Goal: Information Seeking & Learning: Compare options

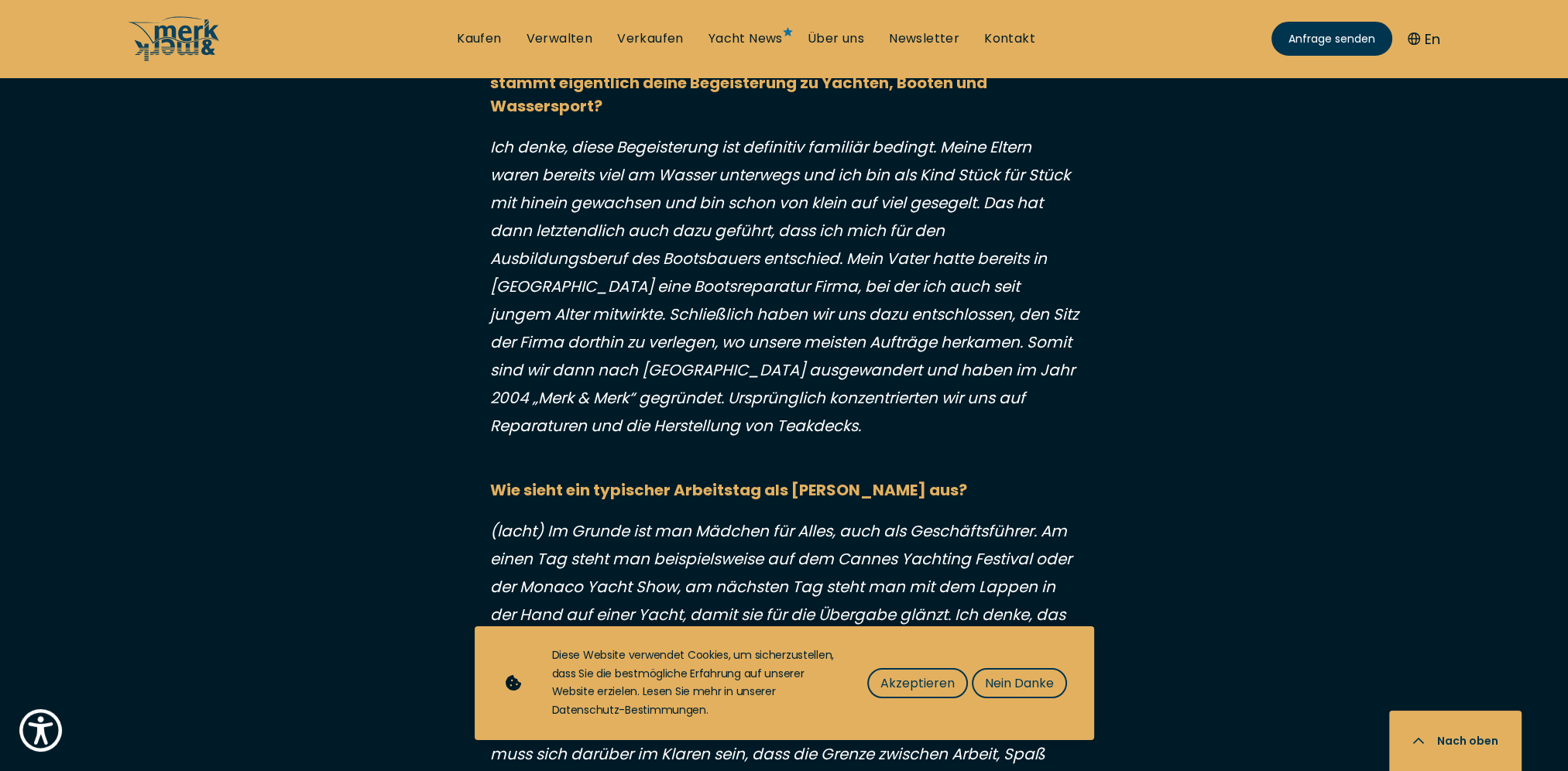
scroll to position [1471, 0]
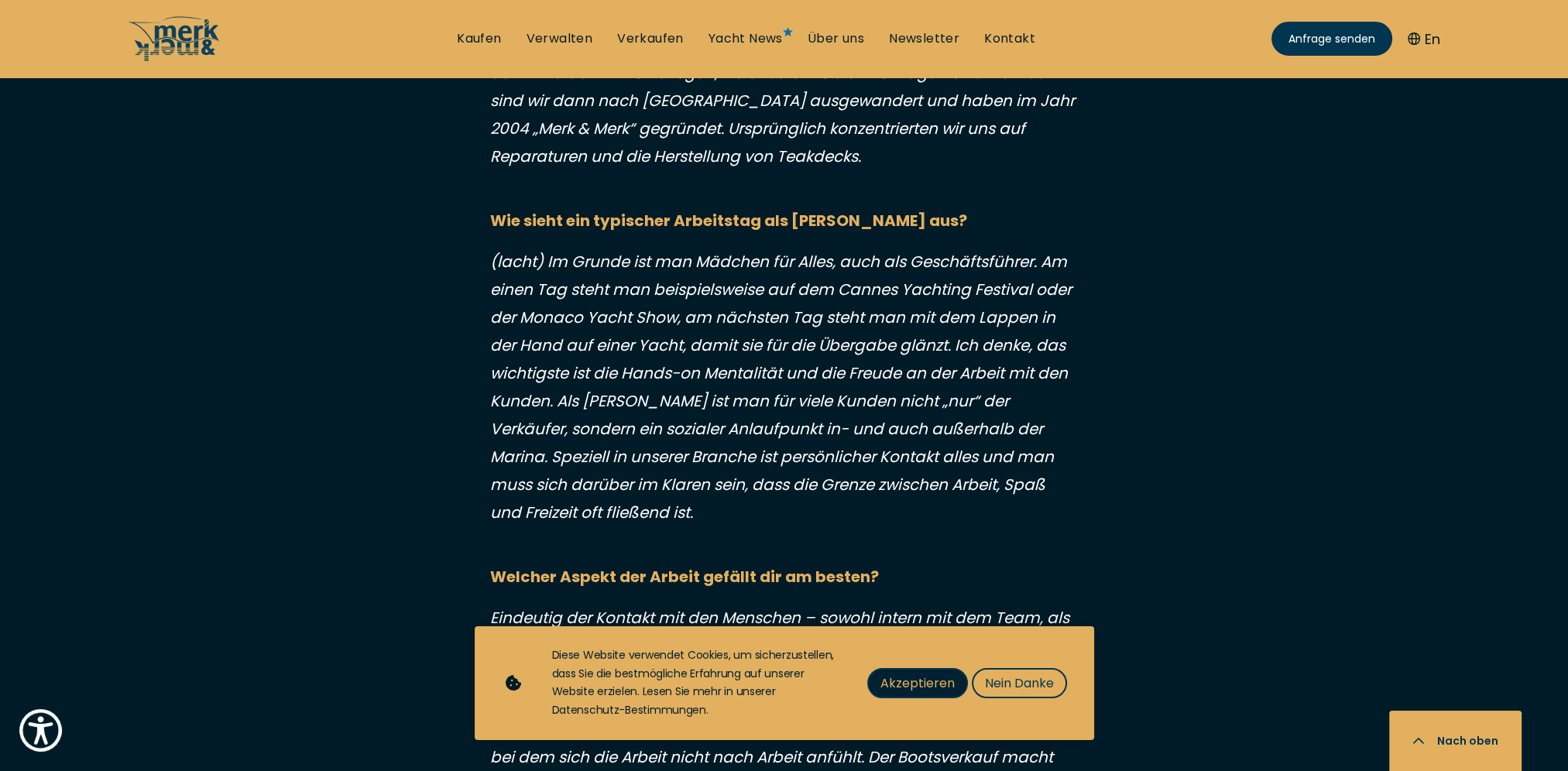
click at [935, 680] on span "Akzeptieren" at bounding box center [918, 683] width 75 height 20
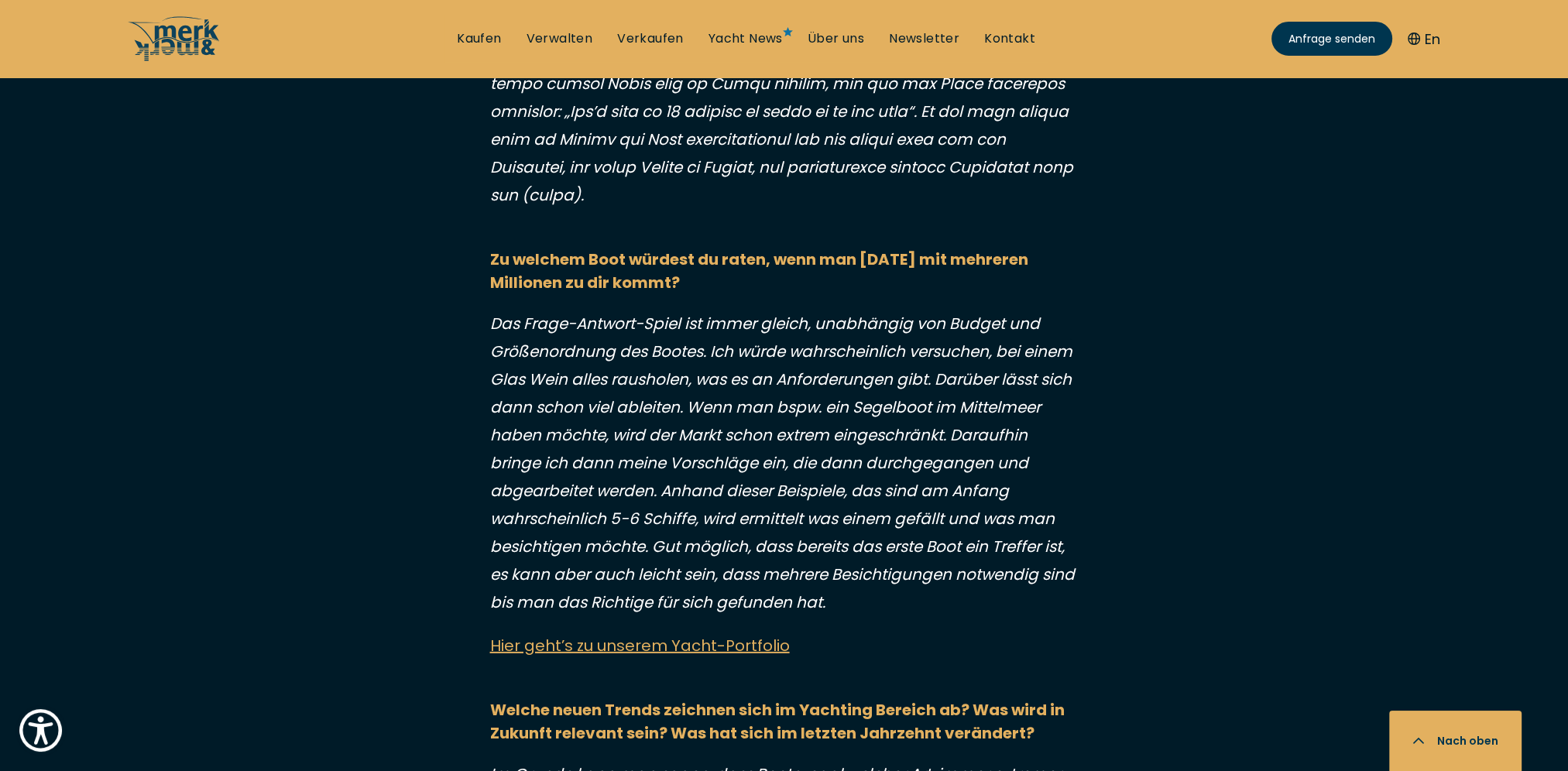
scroll to position [5639, 0]
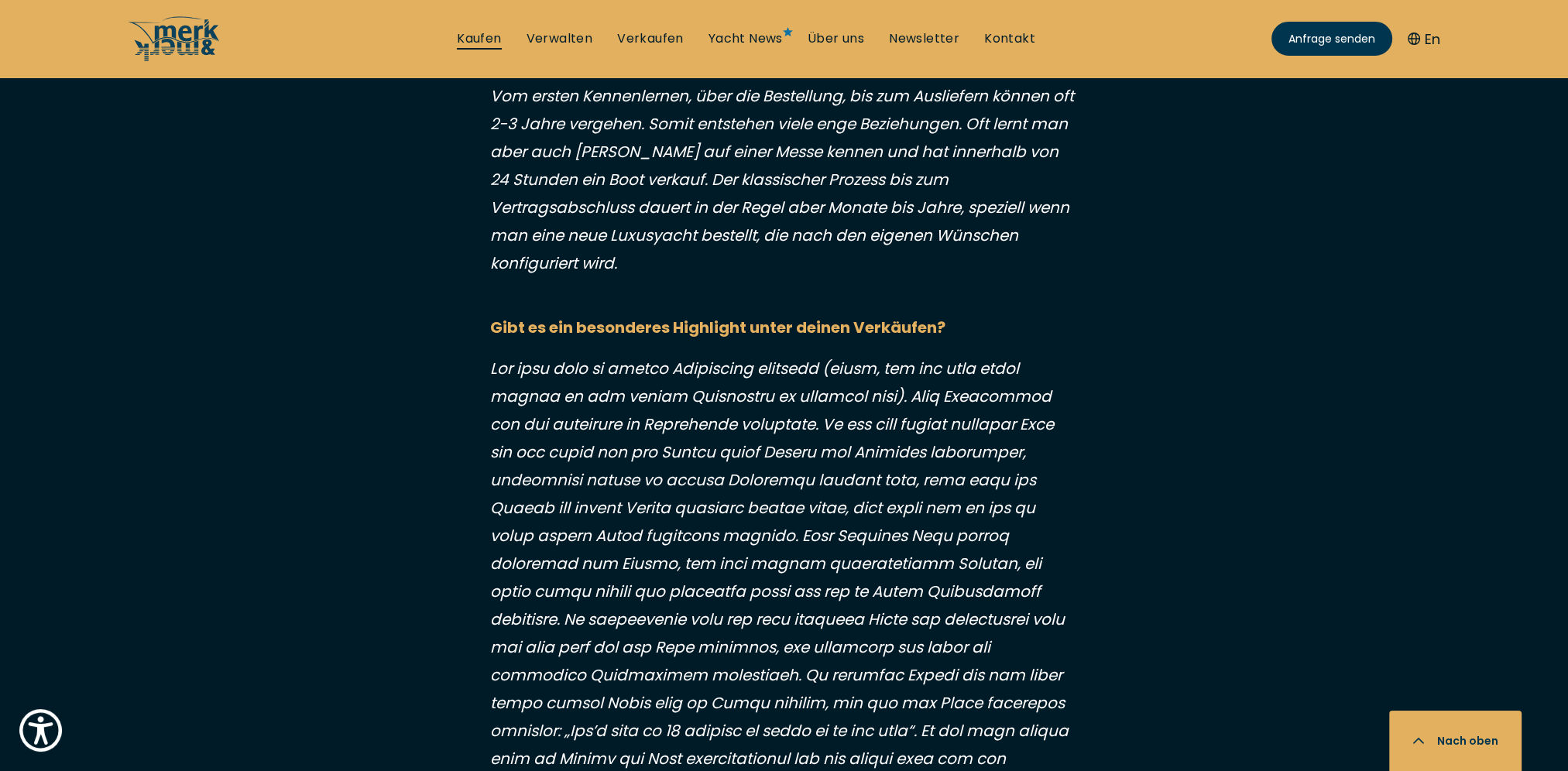
click at [477, 38] on link "Kaufen" at bounding box center [479, 38] width 44 height 17
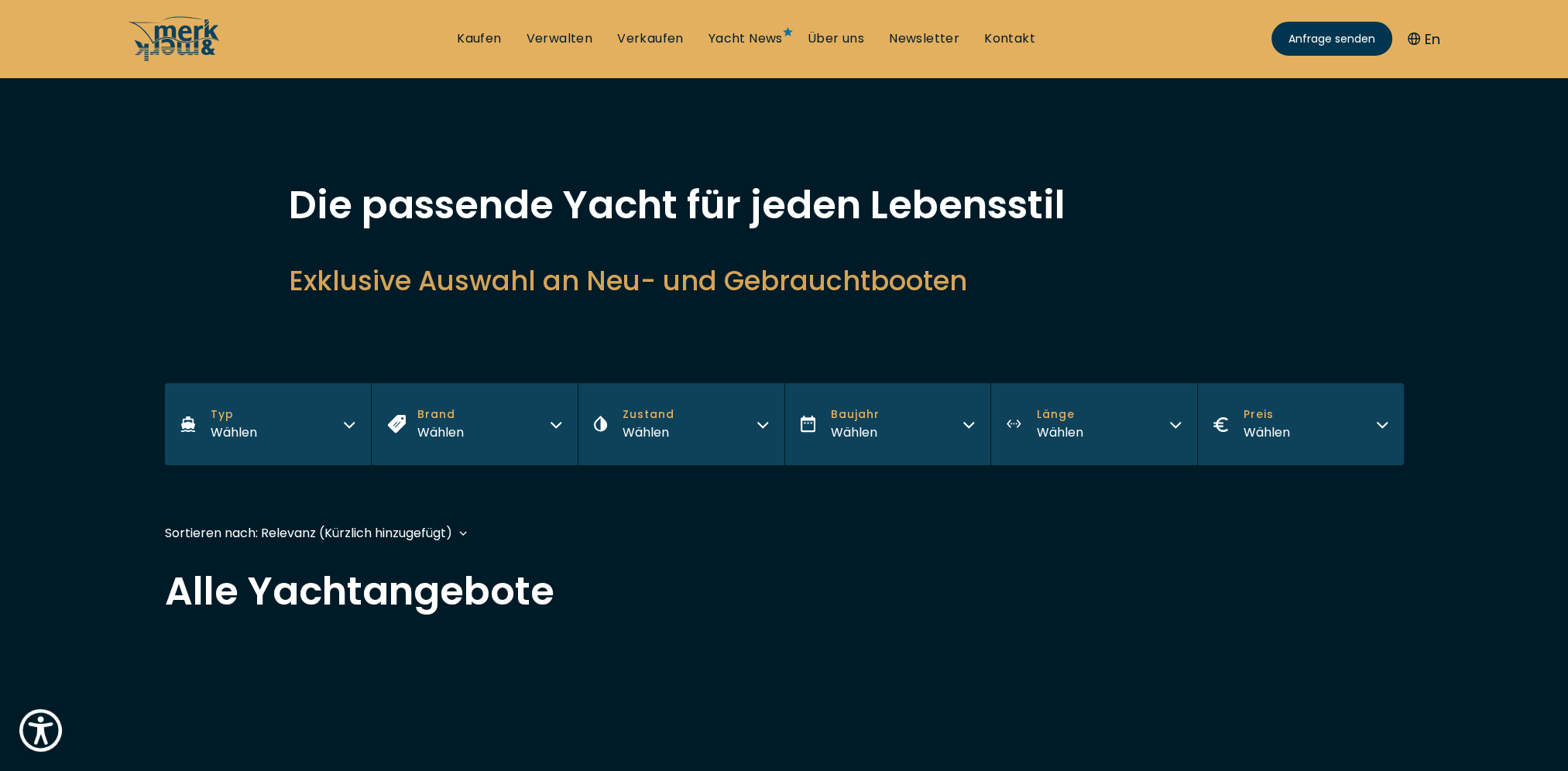
click at [559, 418] on icon "button" at bounding box center [556, 423] width 13 height 13
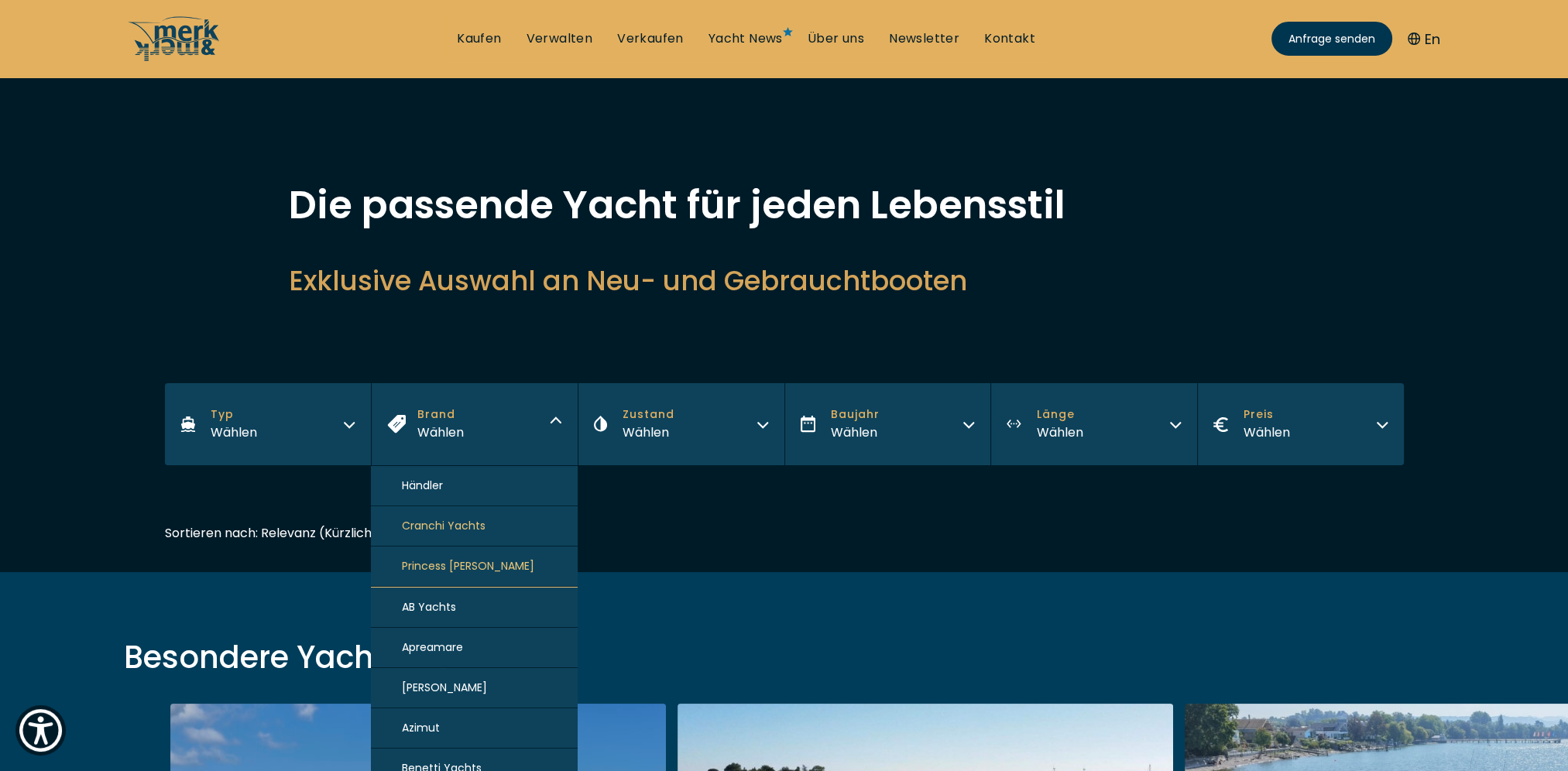
click at [345, 424] on icon "button" at bounding box center [349, 423] width 13 height 13
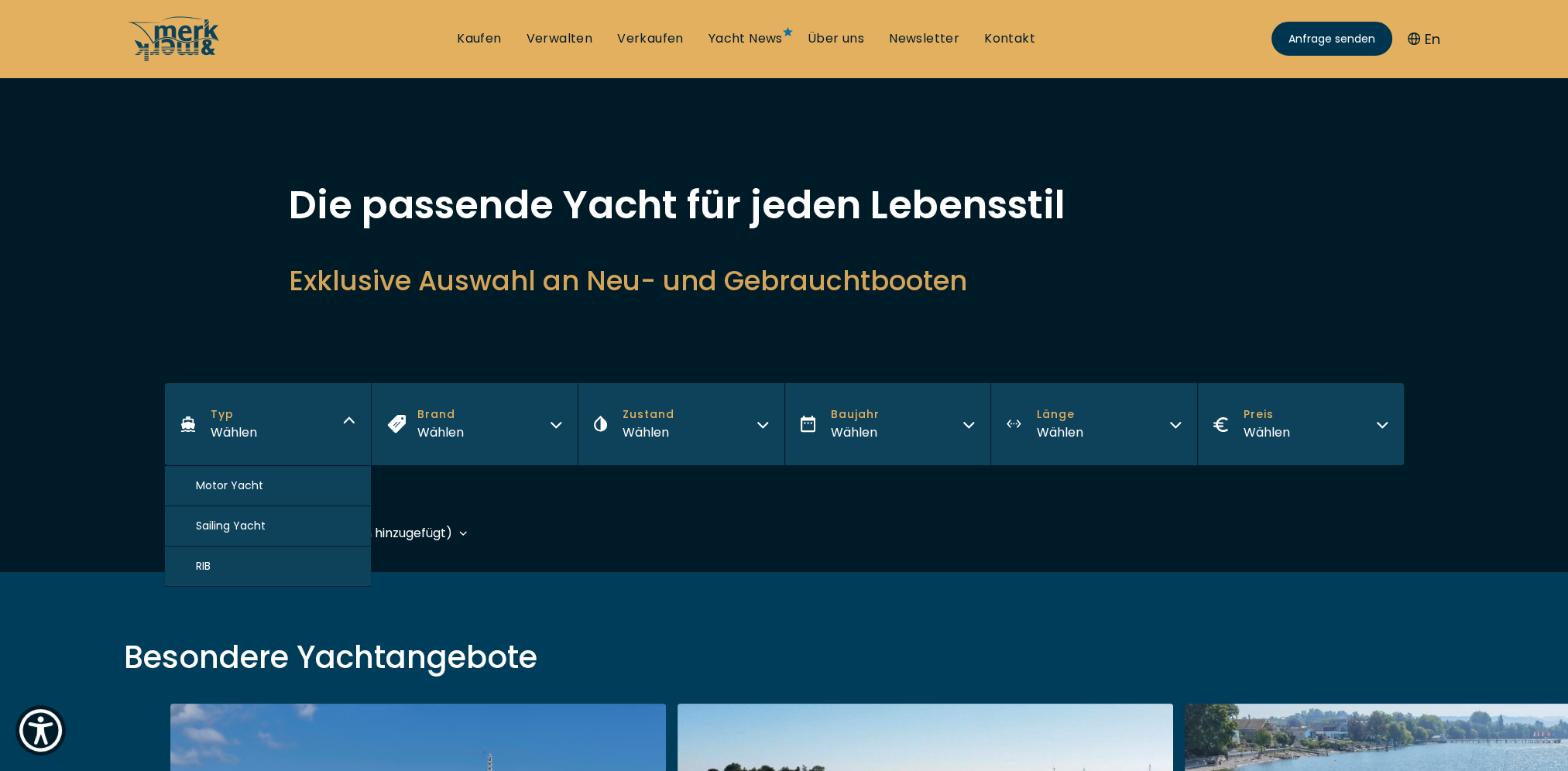
click at [239, 483] on span "Motor Yacht" at bounding box center [229, 486] width 68 height 17
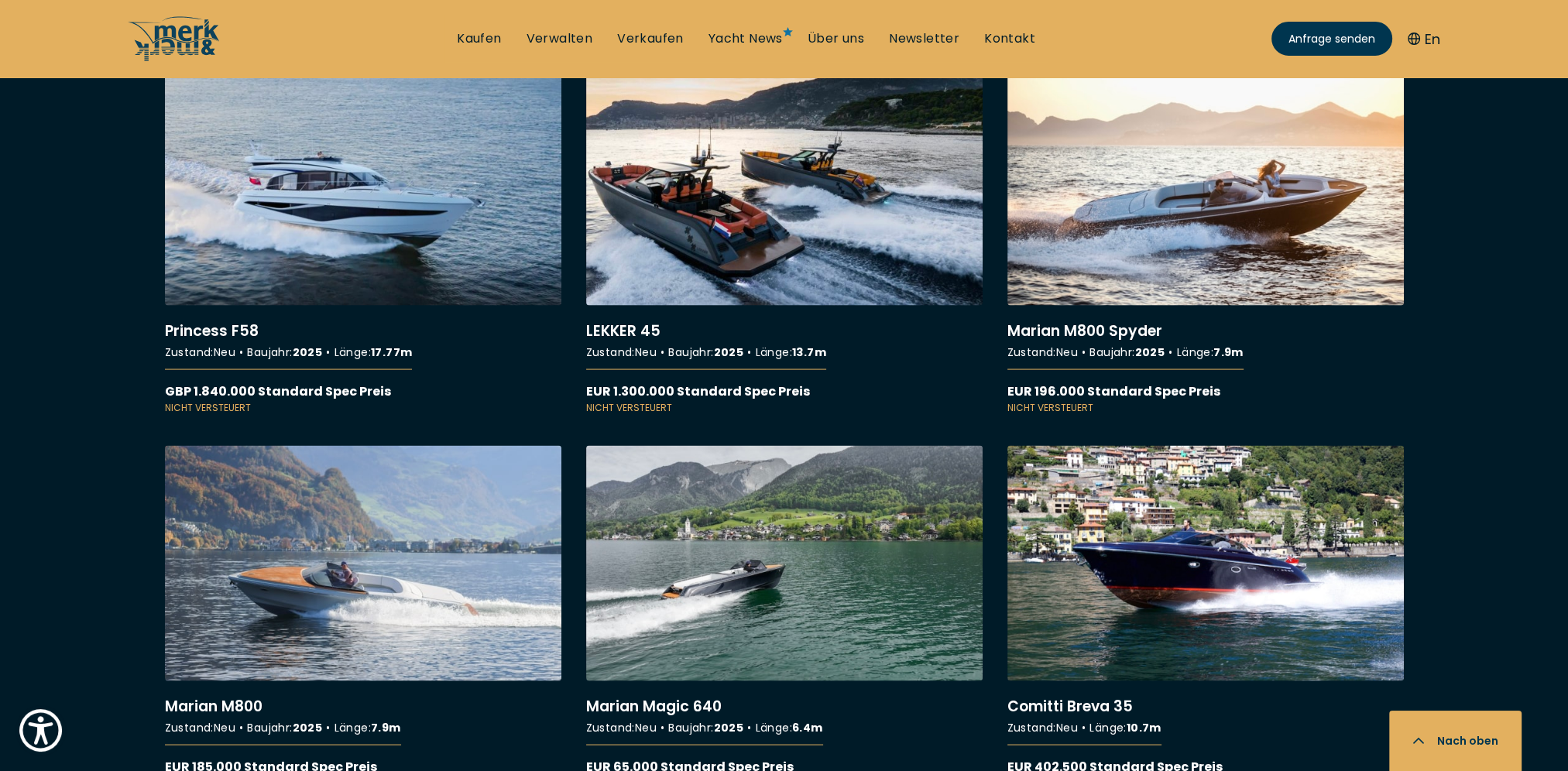
scroll to position [4037, 0]
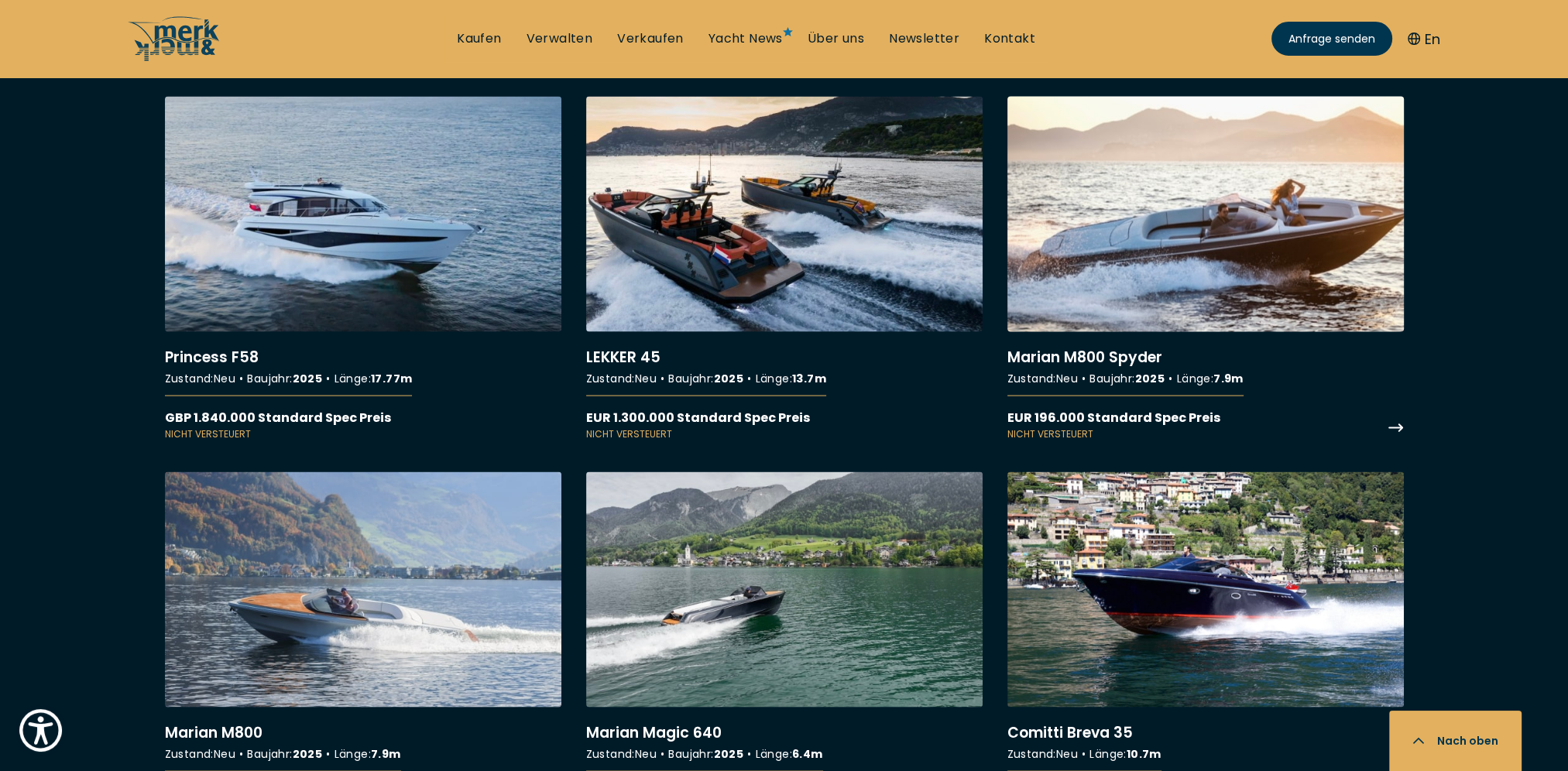
click at [1129, 220] on link "More details about Marian M800 Spyder" at bounding box center [1205, 268] width 396 height 344
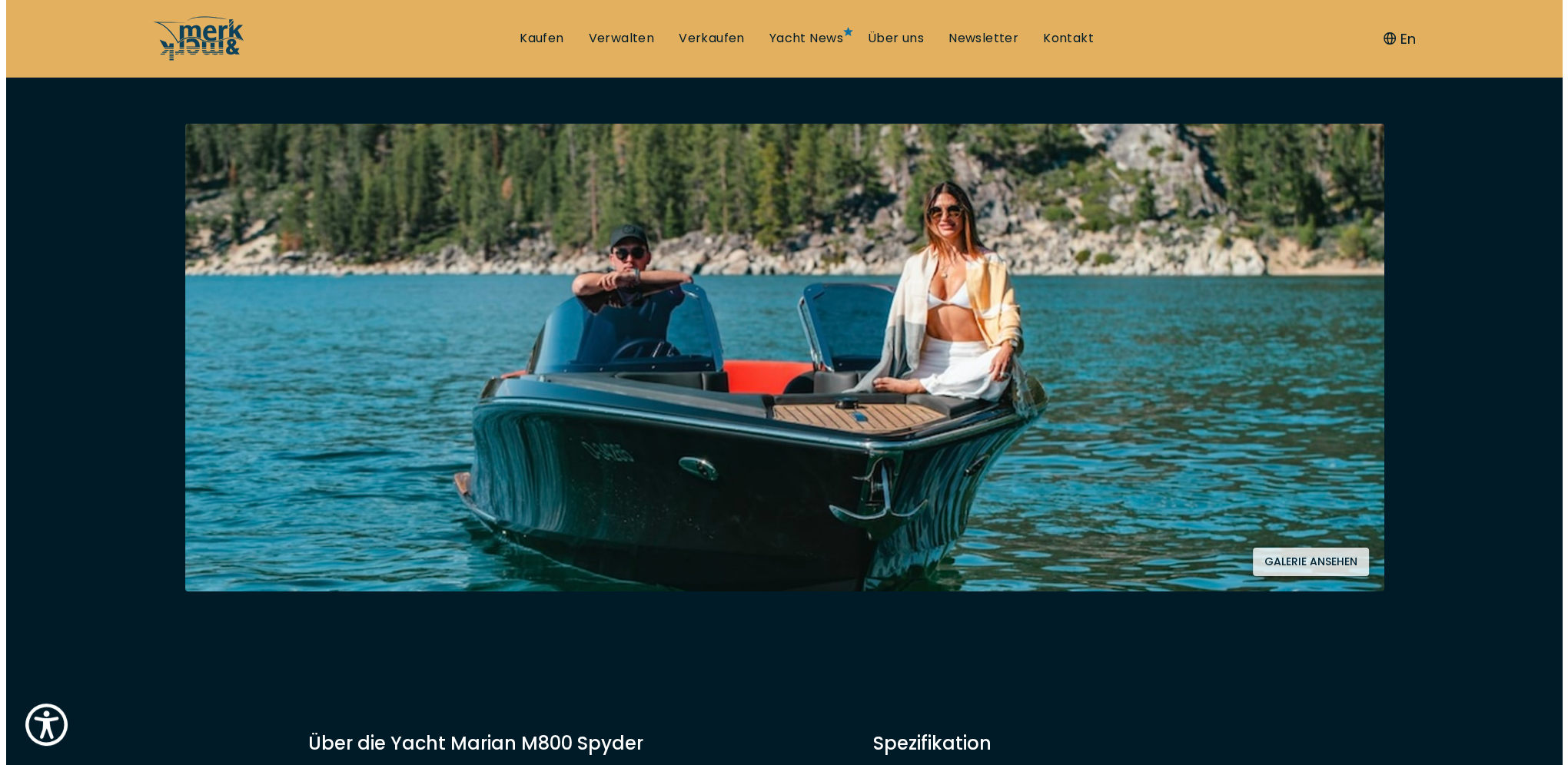
scroll to position [307, 0]
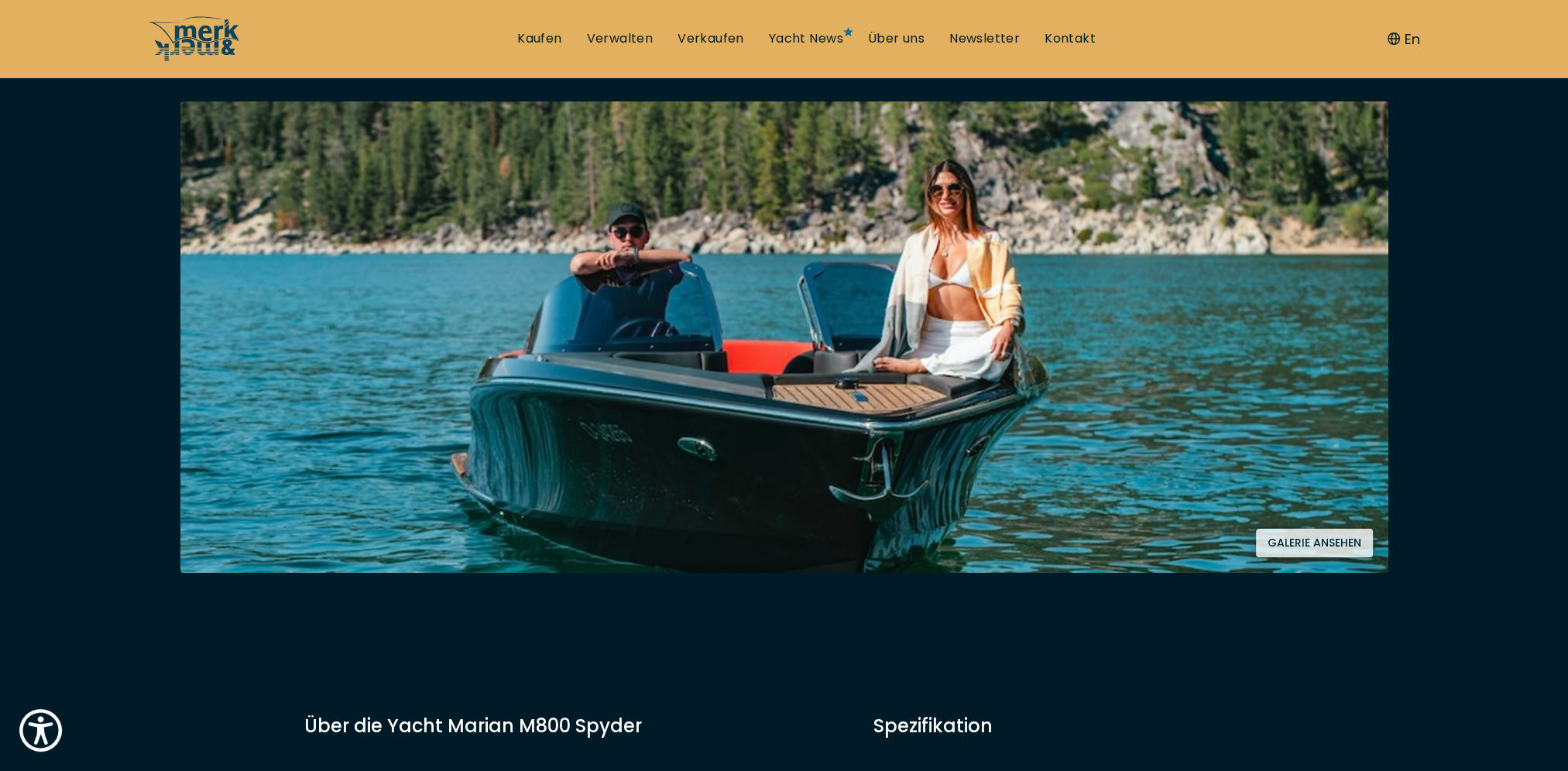
click at [1317, 545] on button "Galerie ansehen" at bounding box center [1314, 543] width 117 height 29
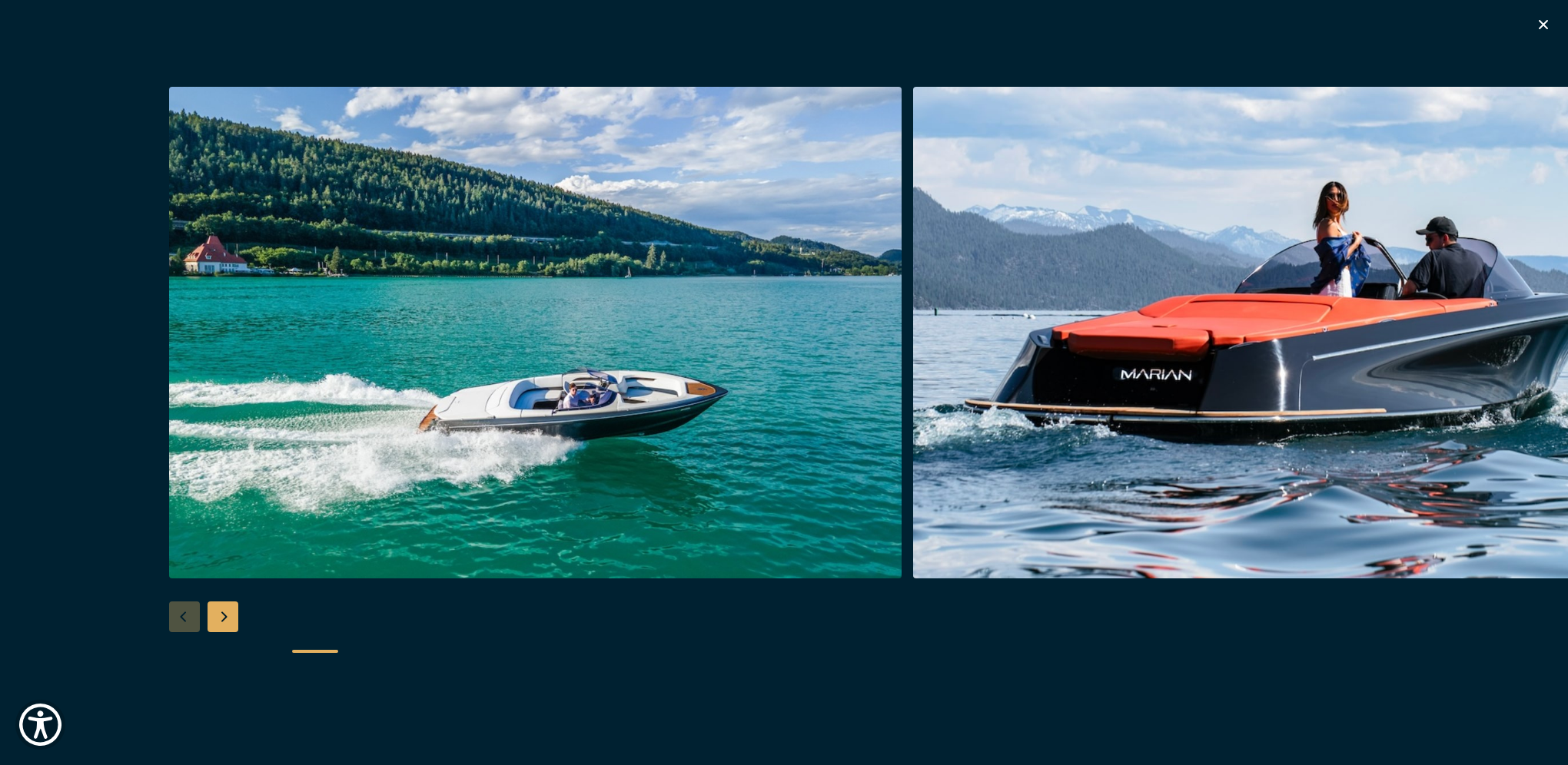
click at [233, 613] on div "Next slide" at bounding box center [223, 617] width 30 height 30
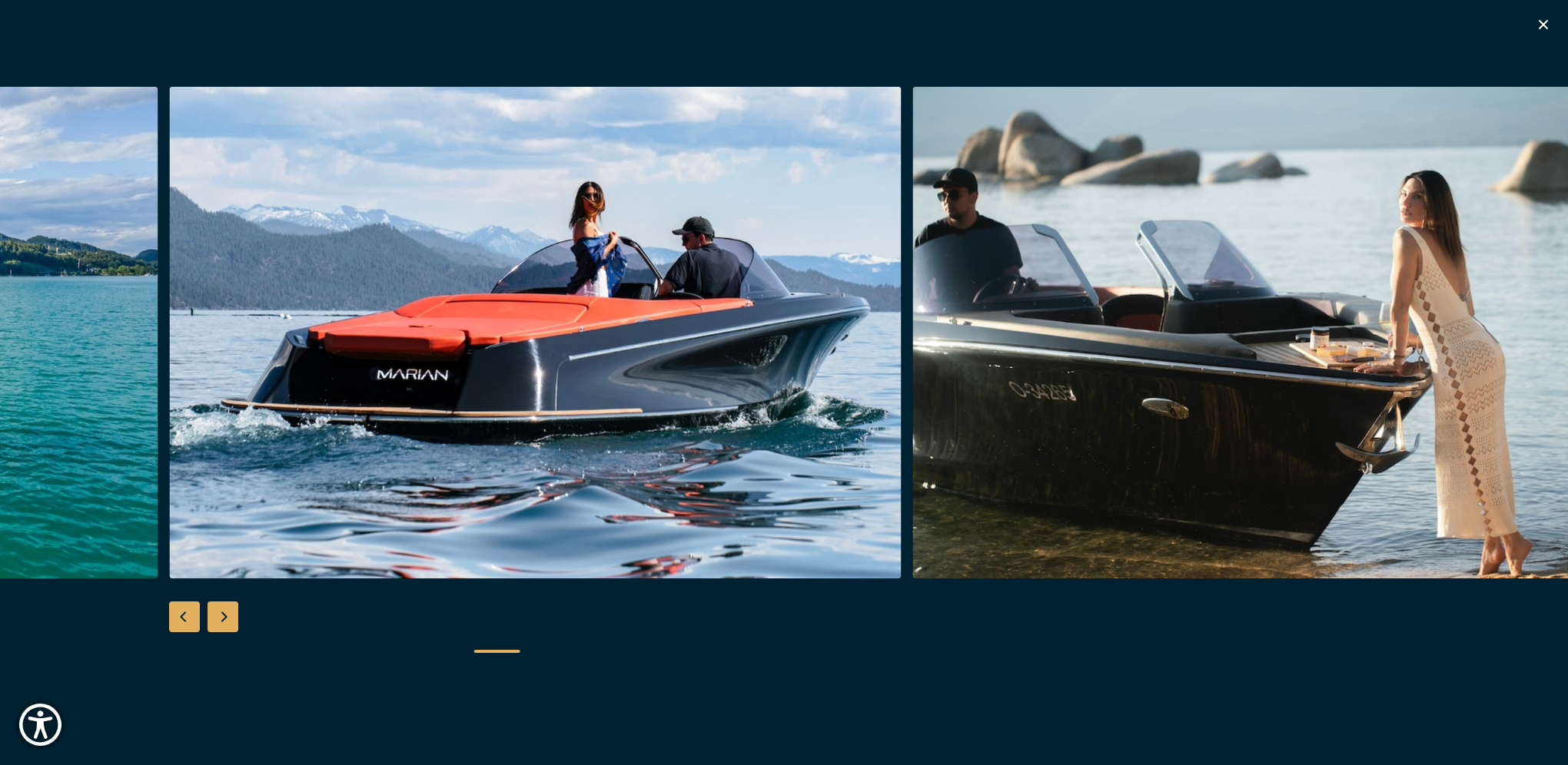
click at [229, 621] on div "Next slide" at bounding box center [223, 617] width 30 height 30
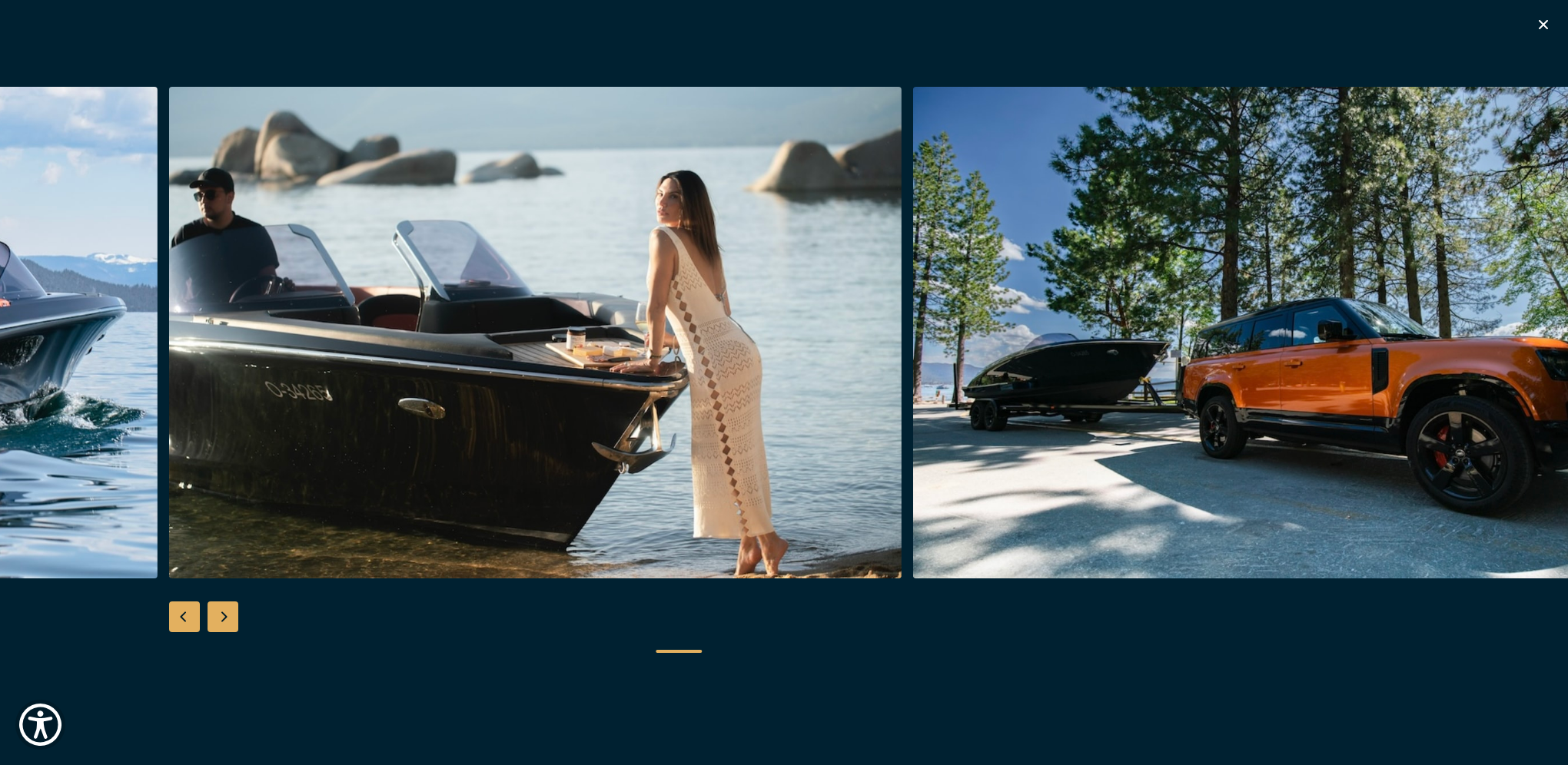
click at [229, 621] on div "Next slide" at bounding box center [223, 617] width 30 height 30
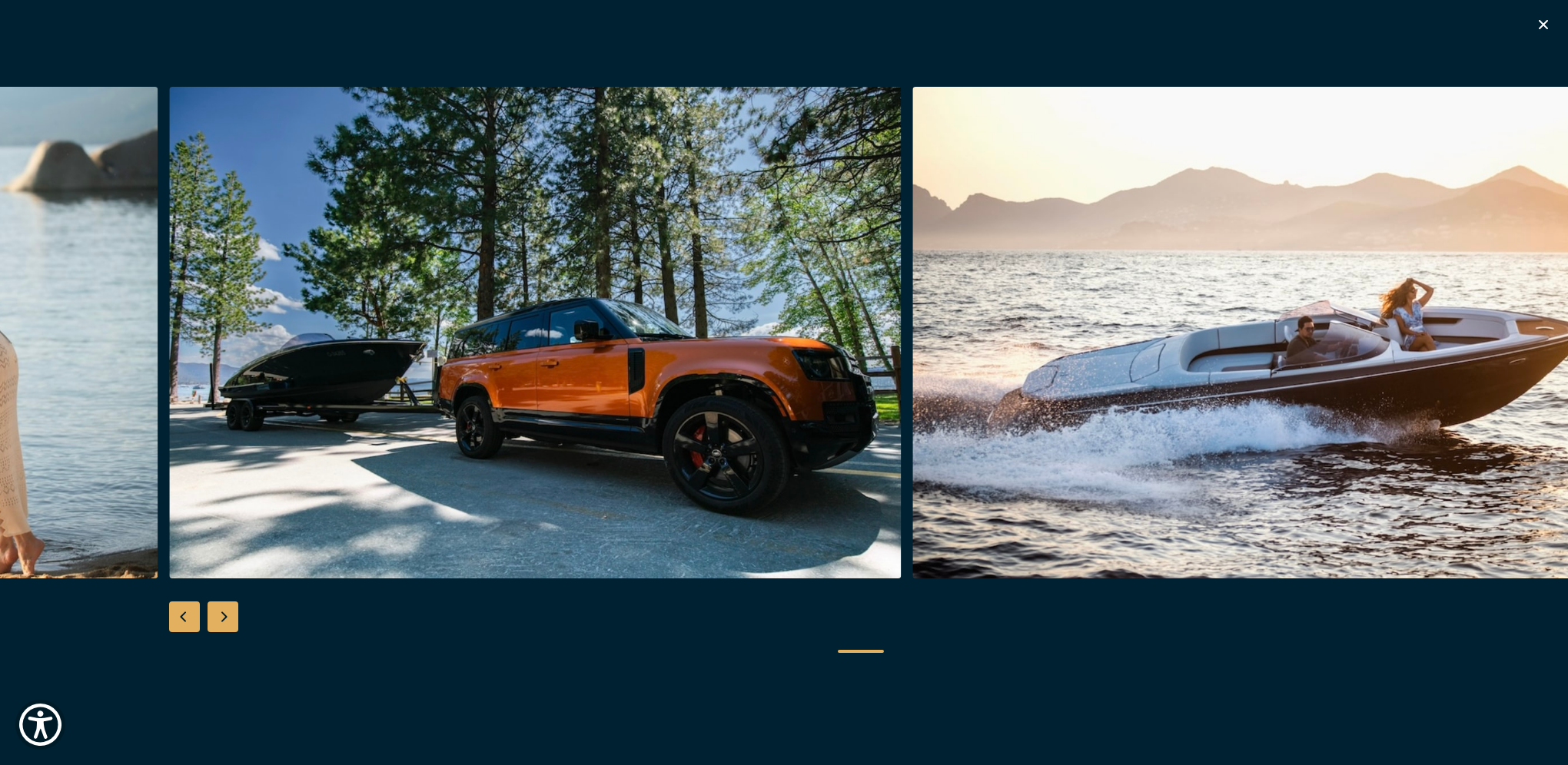
click at [229, 621] on div "Next slide" at bounding box center [223, 617] width 30 height 30
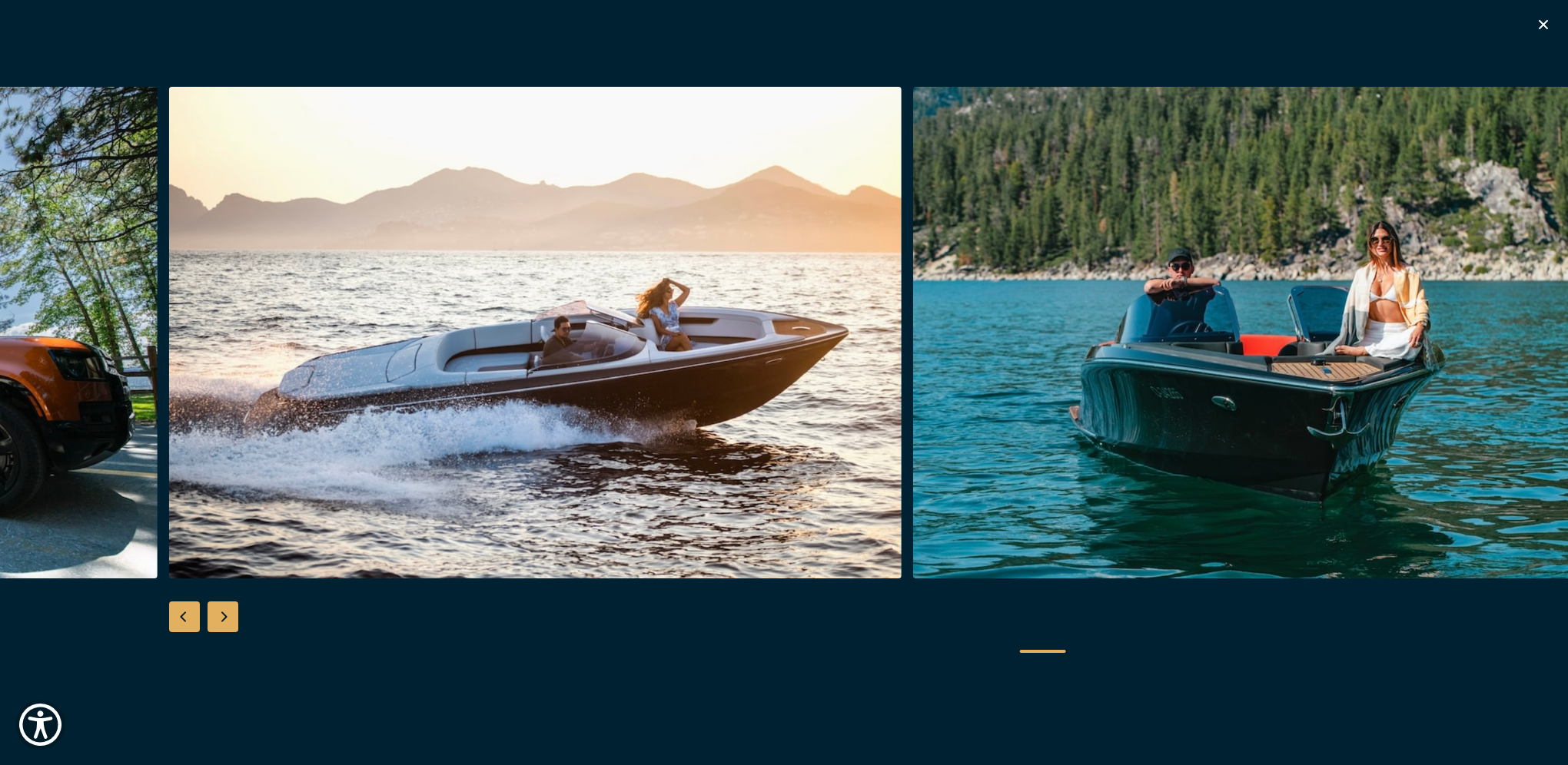
click at [229, 621] on div "Next slide" at bounding box center [223, 617] width 30 height 30
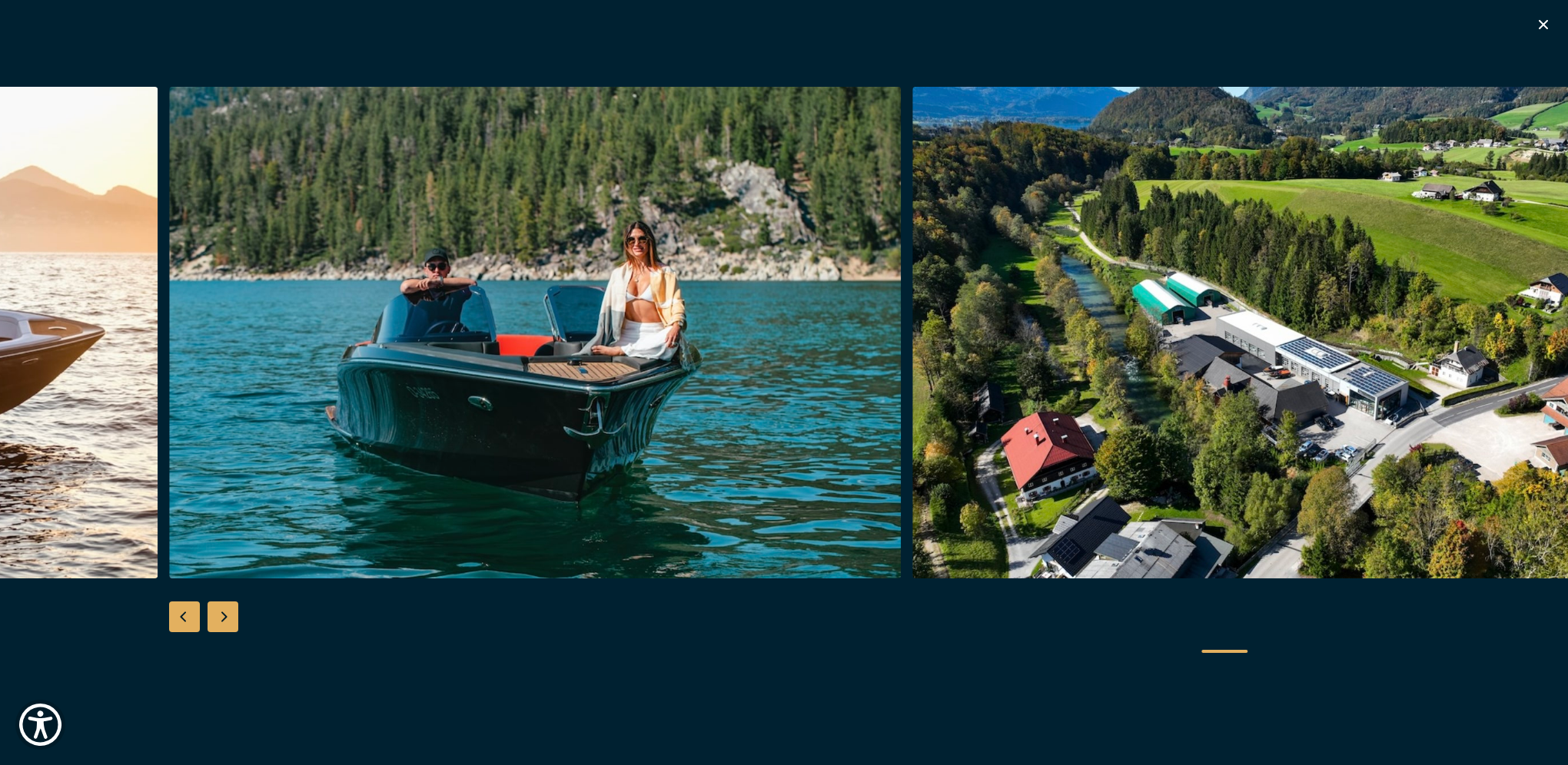
click at [229, 621] on div "Next slide" at bounding box center [223, 617] width 30 height 30
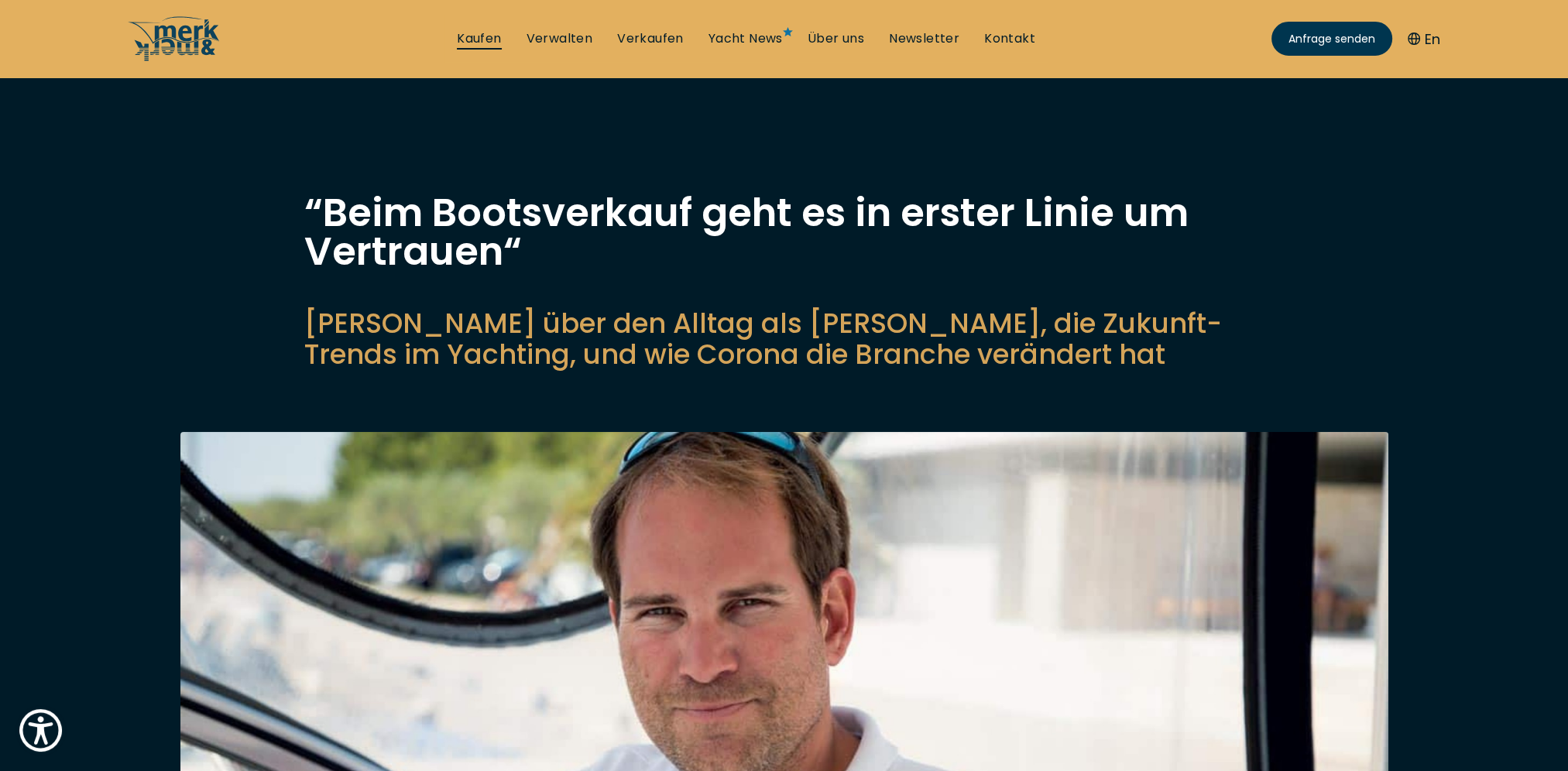
click at [473, 44] on link "Kaufen" at bounding box center [479, 38] width 44 height 17
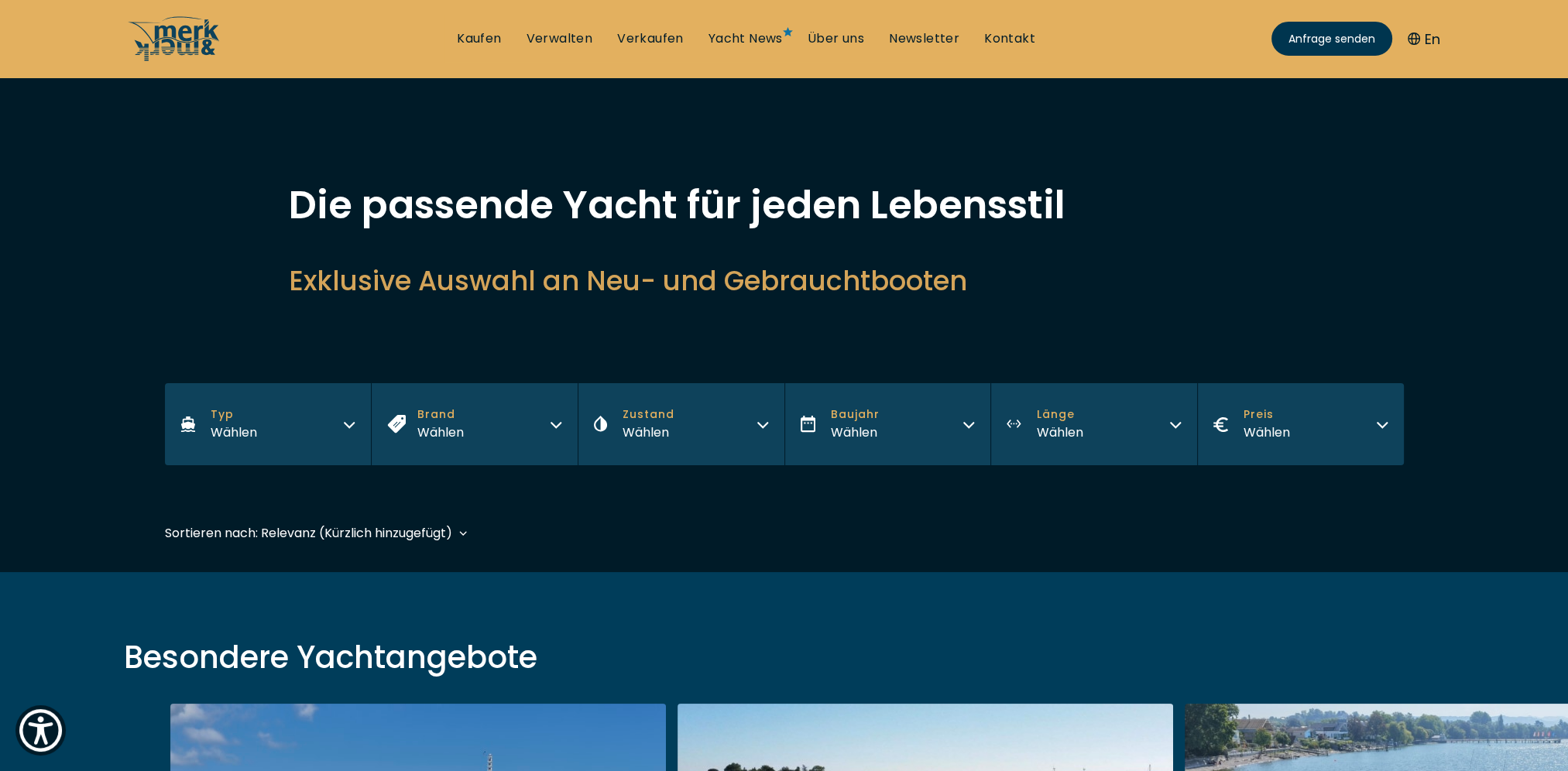
click at [346, 421] on icon "button" at bounding box center [349, 423] width 13 height 13
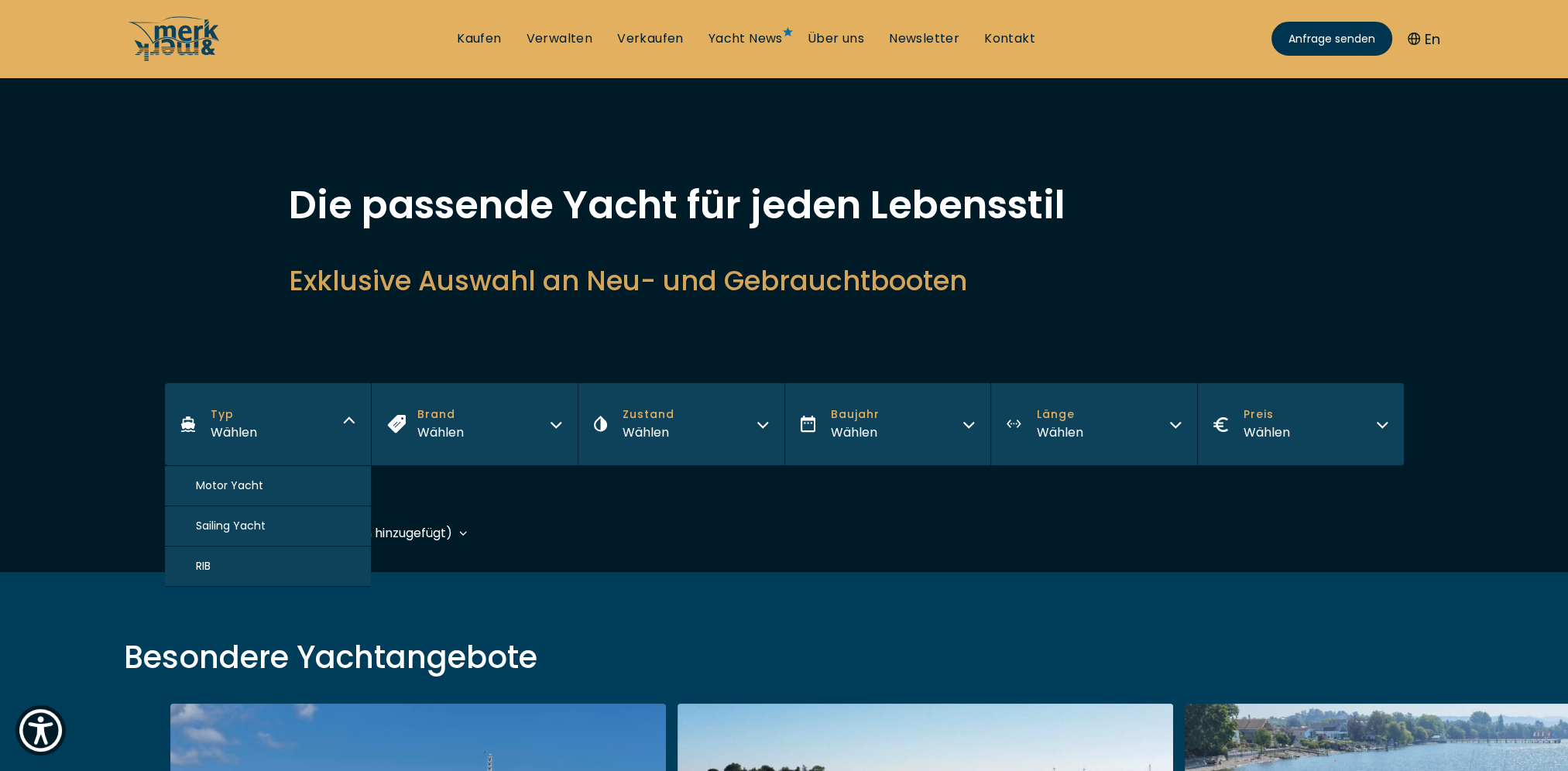
click at [261, 483] on button "Motor Yacht" at bounding box center [269, 486] width 207 height 40
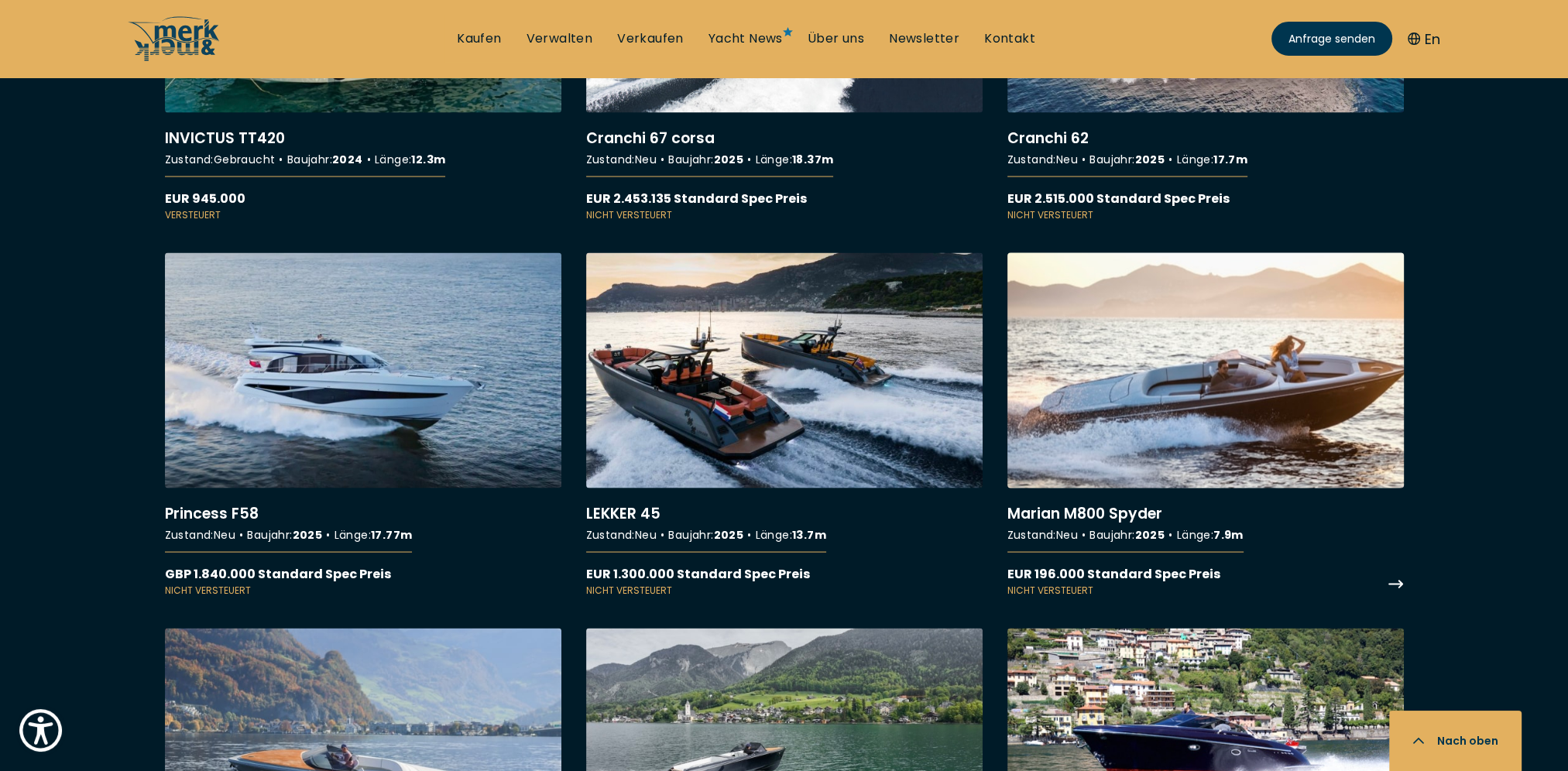
scroll to position [3877, 0]
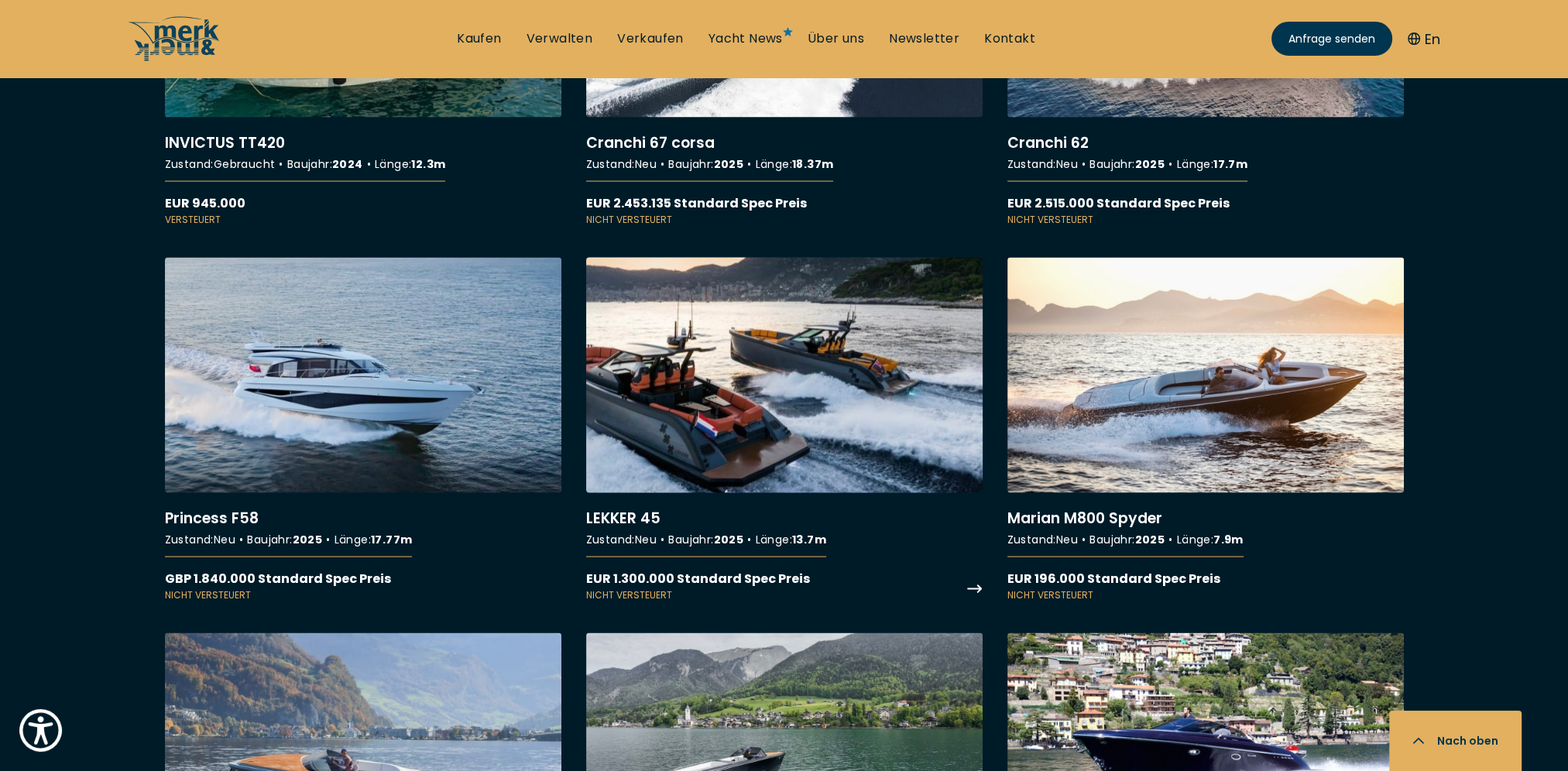
click at [714, 407] on link "More details about LEKKER 45" at bounding box center [784, 429] width 396 height 344
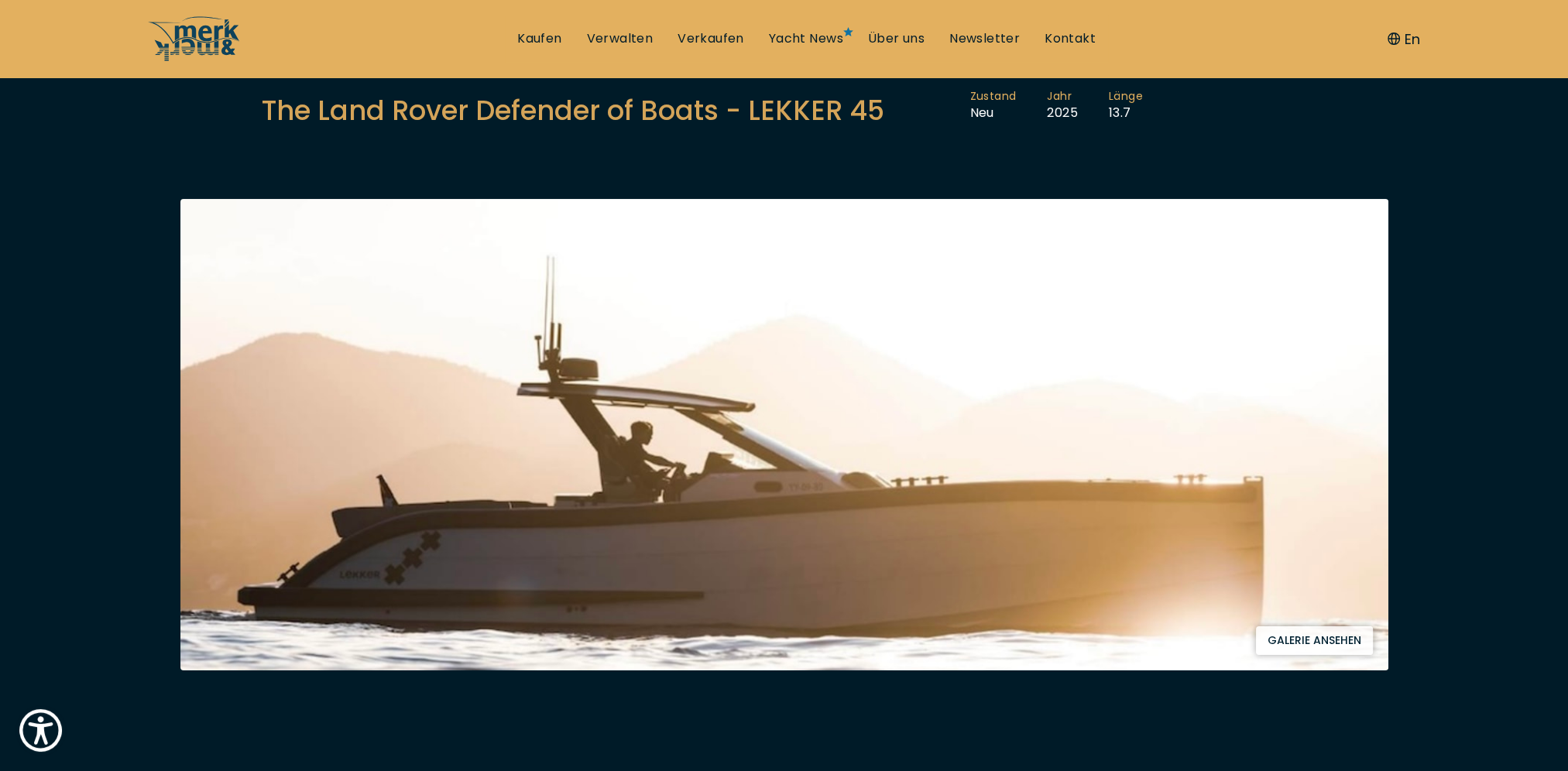
scroll to position [232, 0]
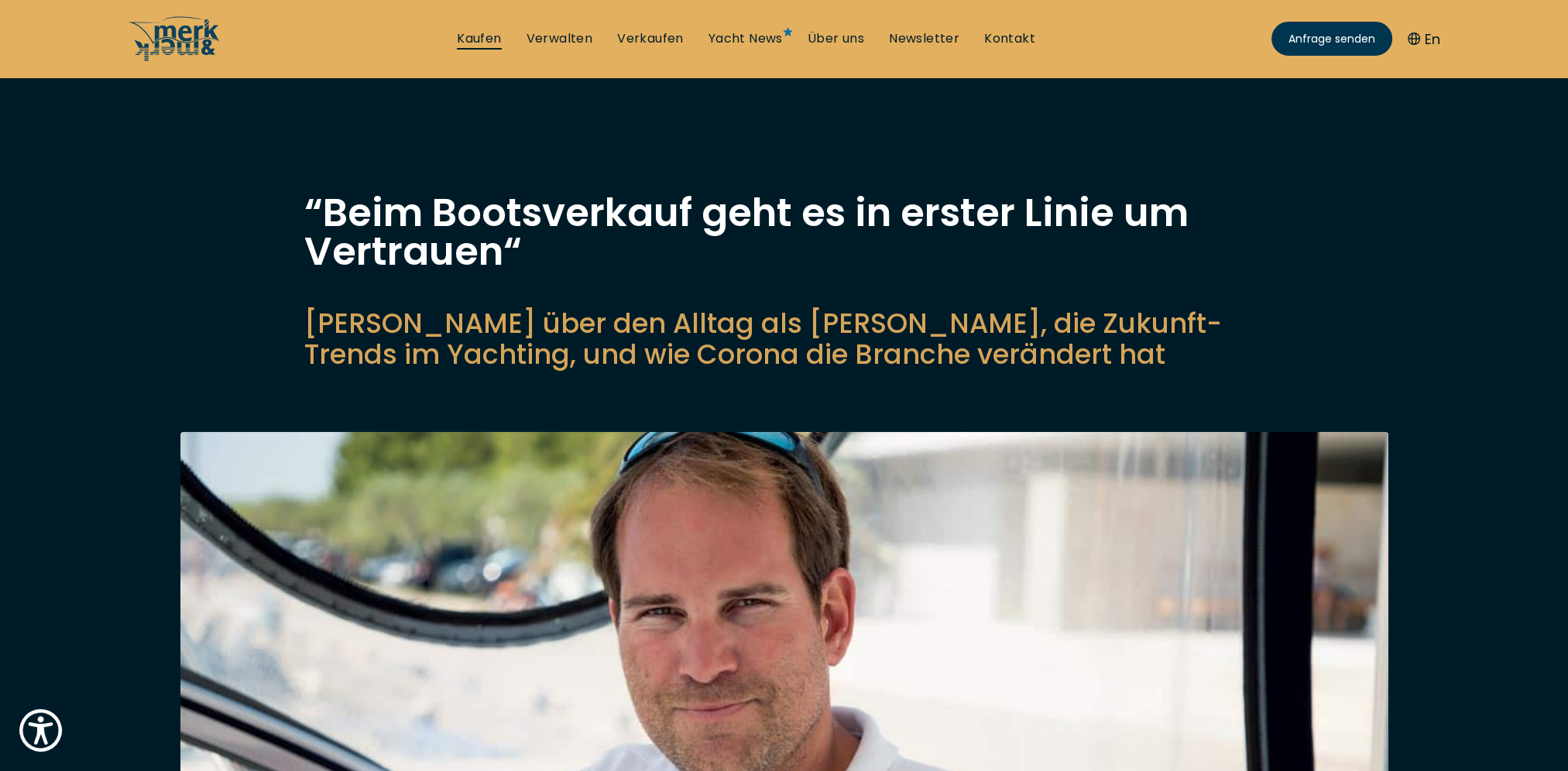
click at [484, 37] on link "Kaufen" at bounding box center [479, 38] width 44 height 17
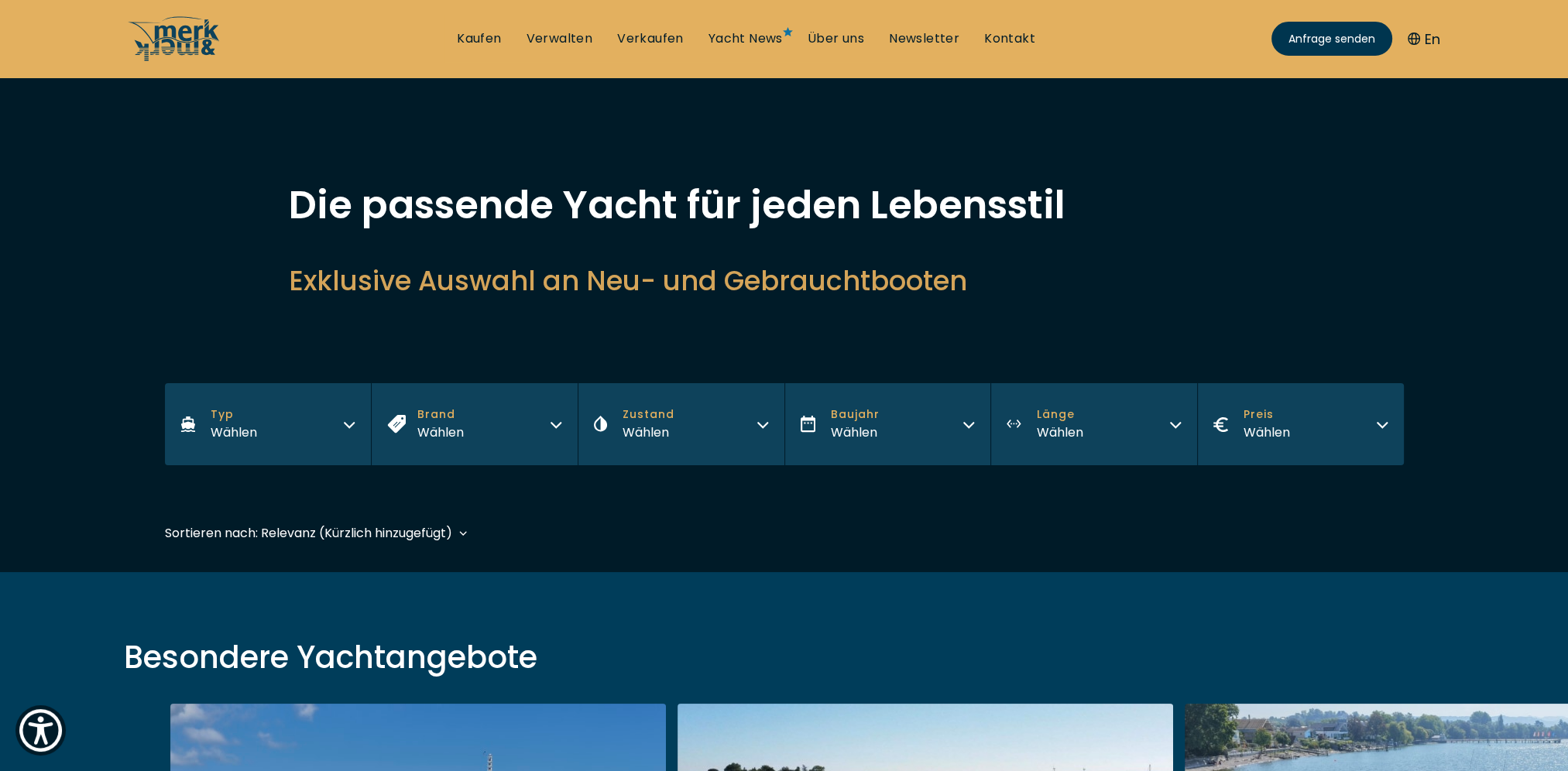
click at [355, 421] on icon "button" at bounding box center [349, 423] width 13 height 13
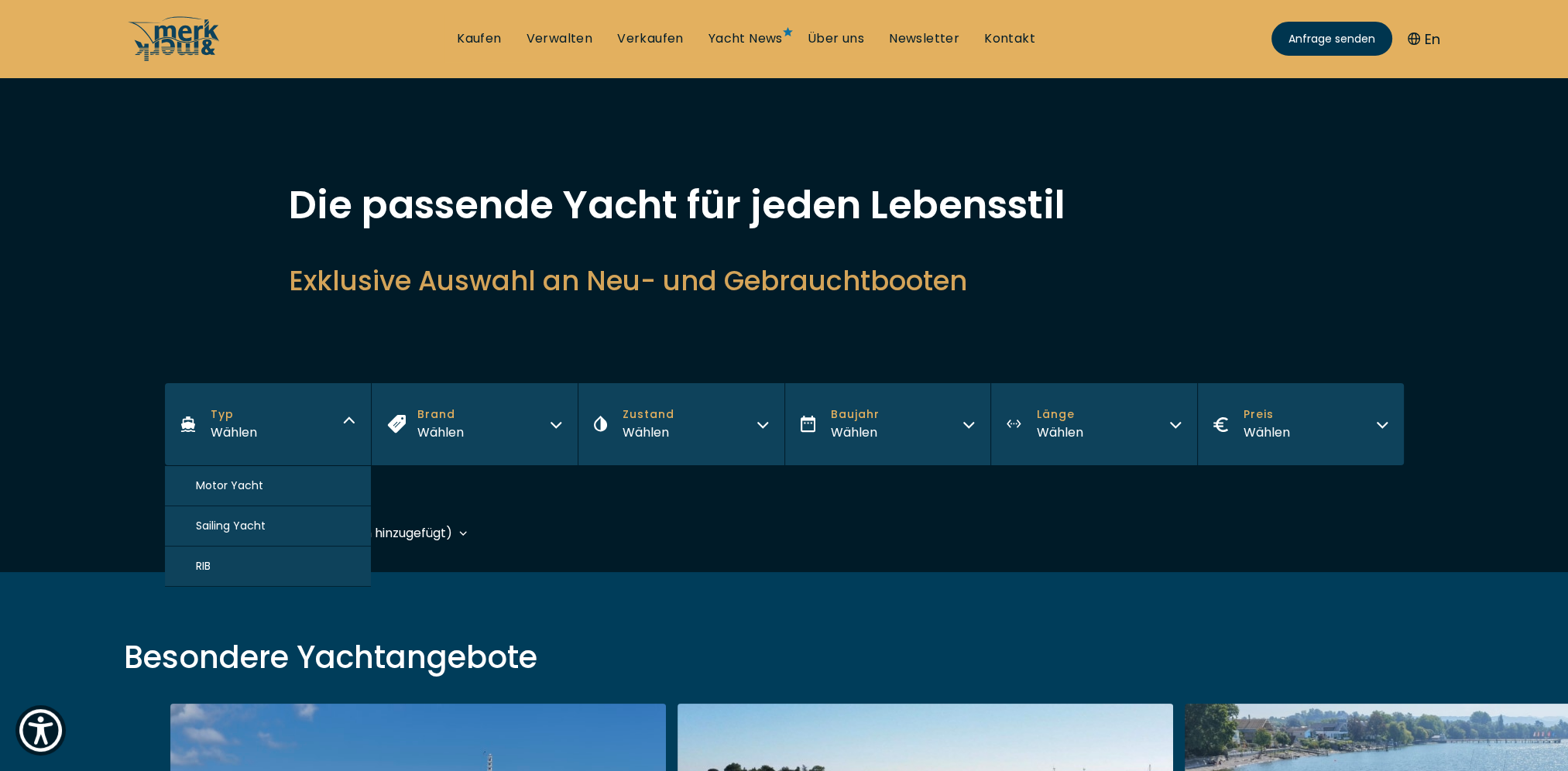
click at [248, 483] on span "Motor Yacht" at bounding box center [229, 486] width 68 height 17
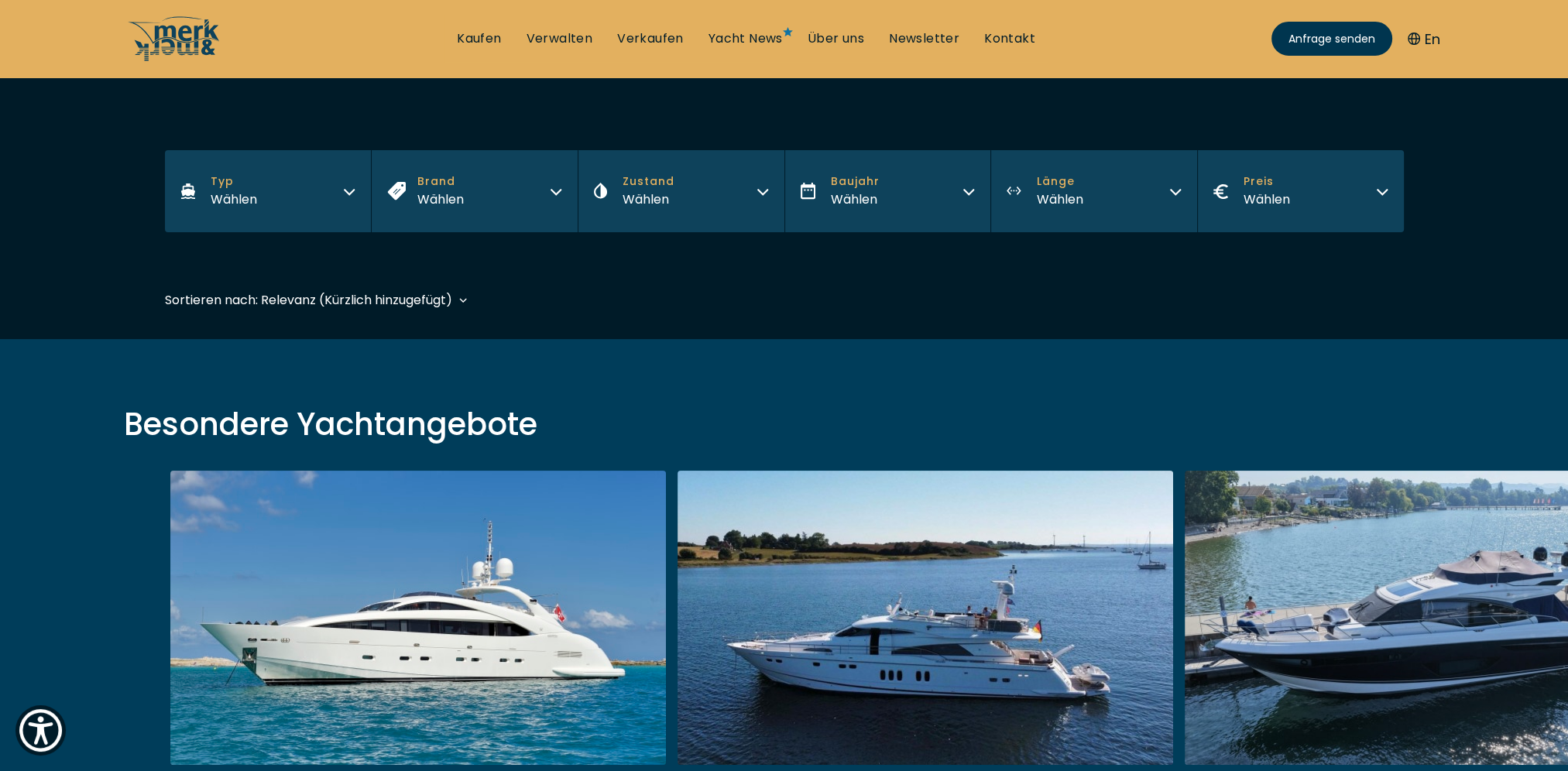
scroll to position [365, 0]
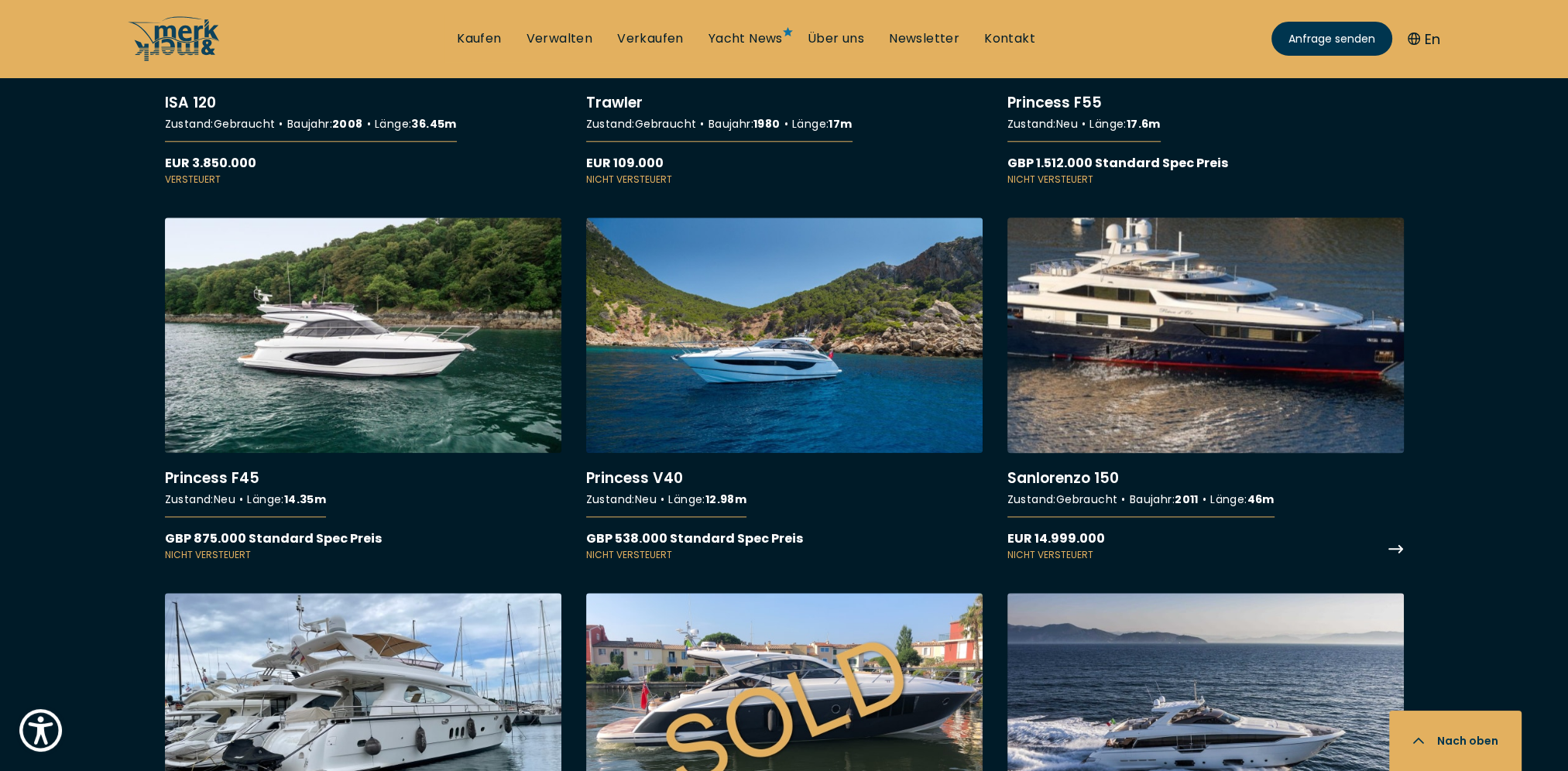
scroll to position [10143, 0]
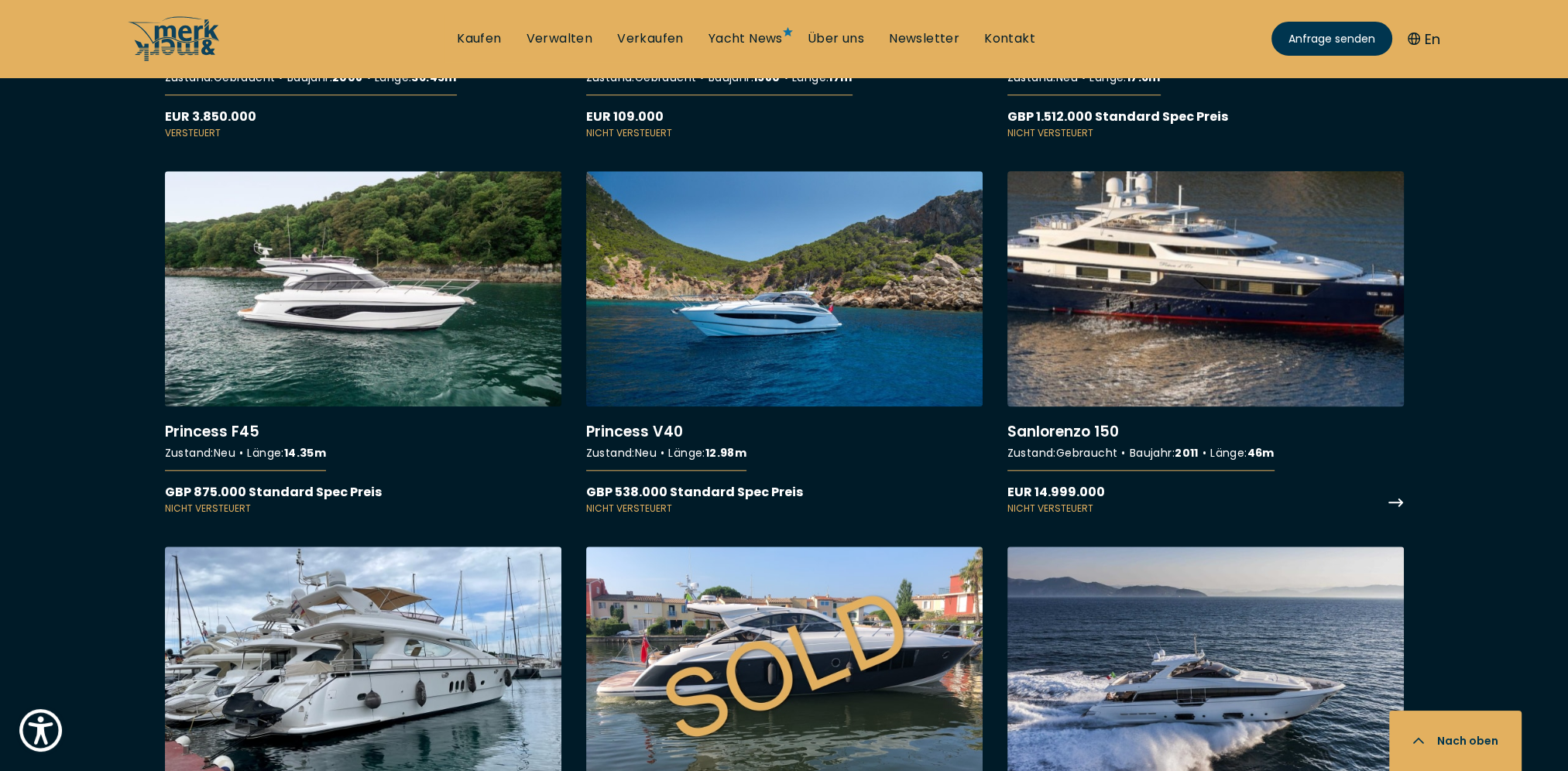
click at [1212, 250] on link "More details about Sanlorenzo 150" at bounding box center [1205, 343] width 396 height 344
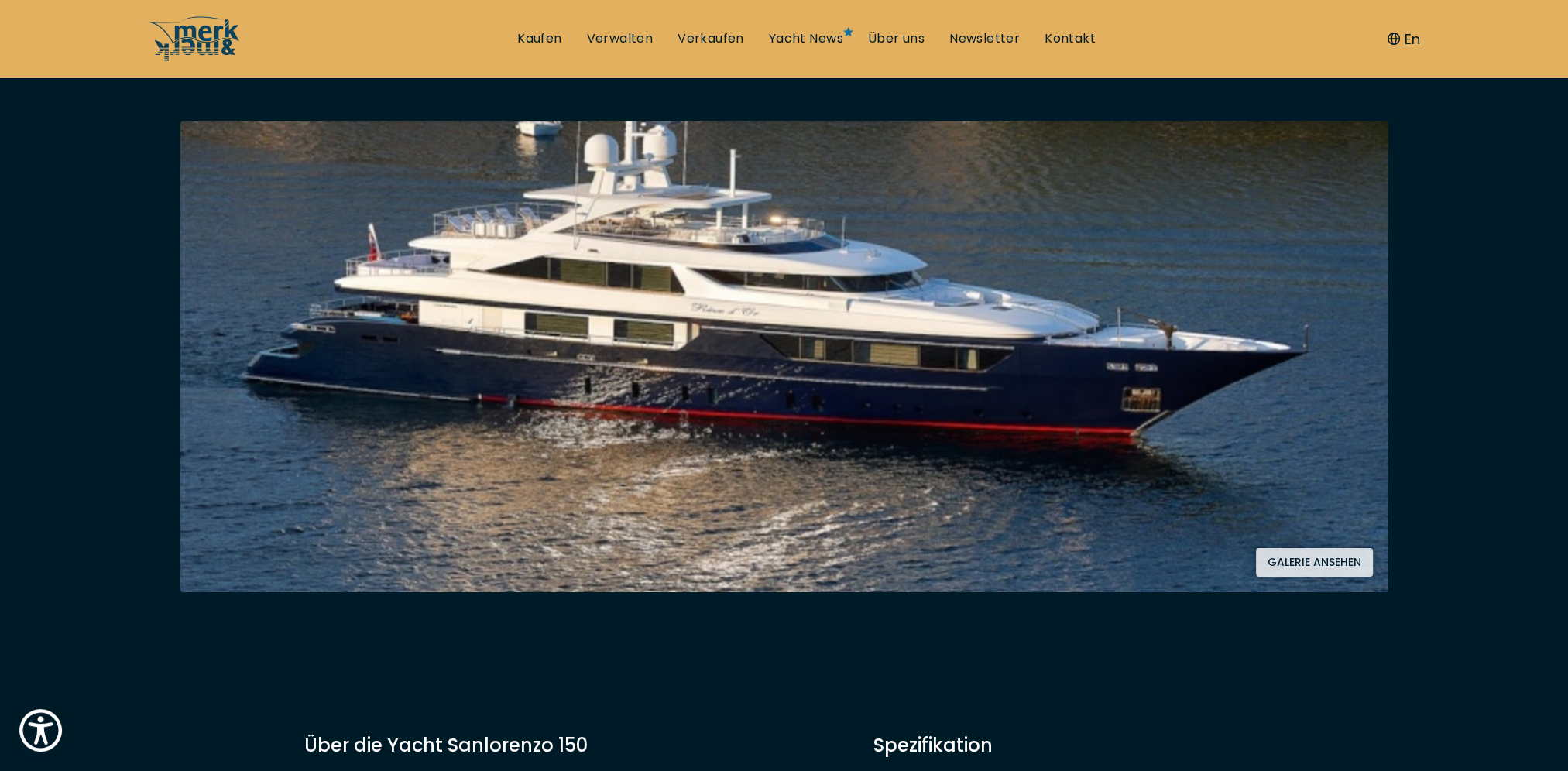
scroll to position [154, 0]
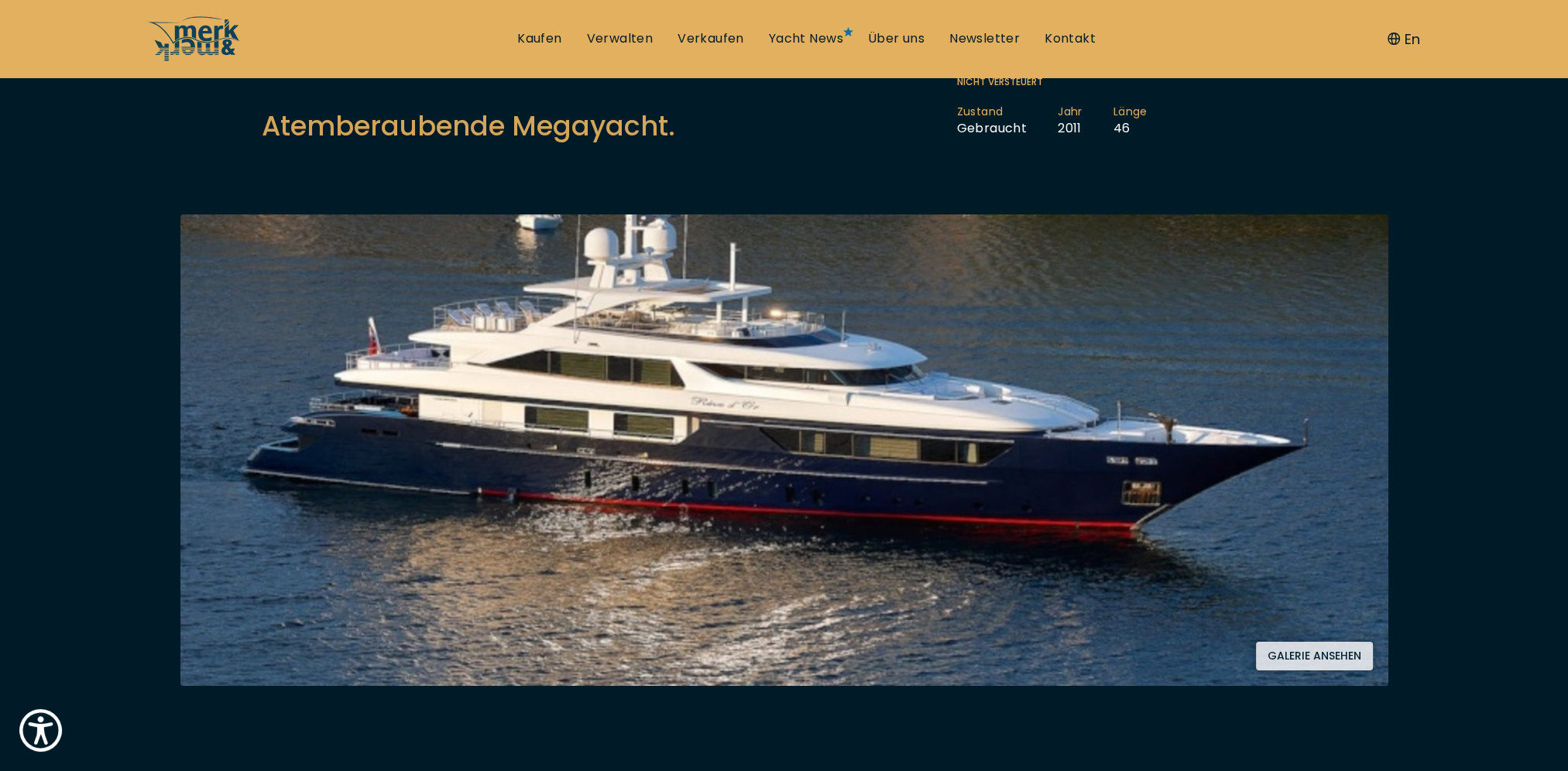
click at [1323, 648] on button "Galerie ansehen" at bounding box center [1314, 656] width 117 height 29
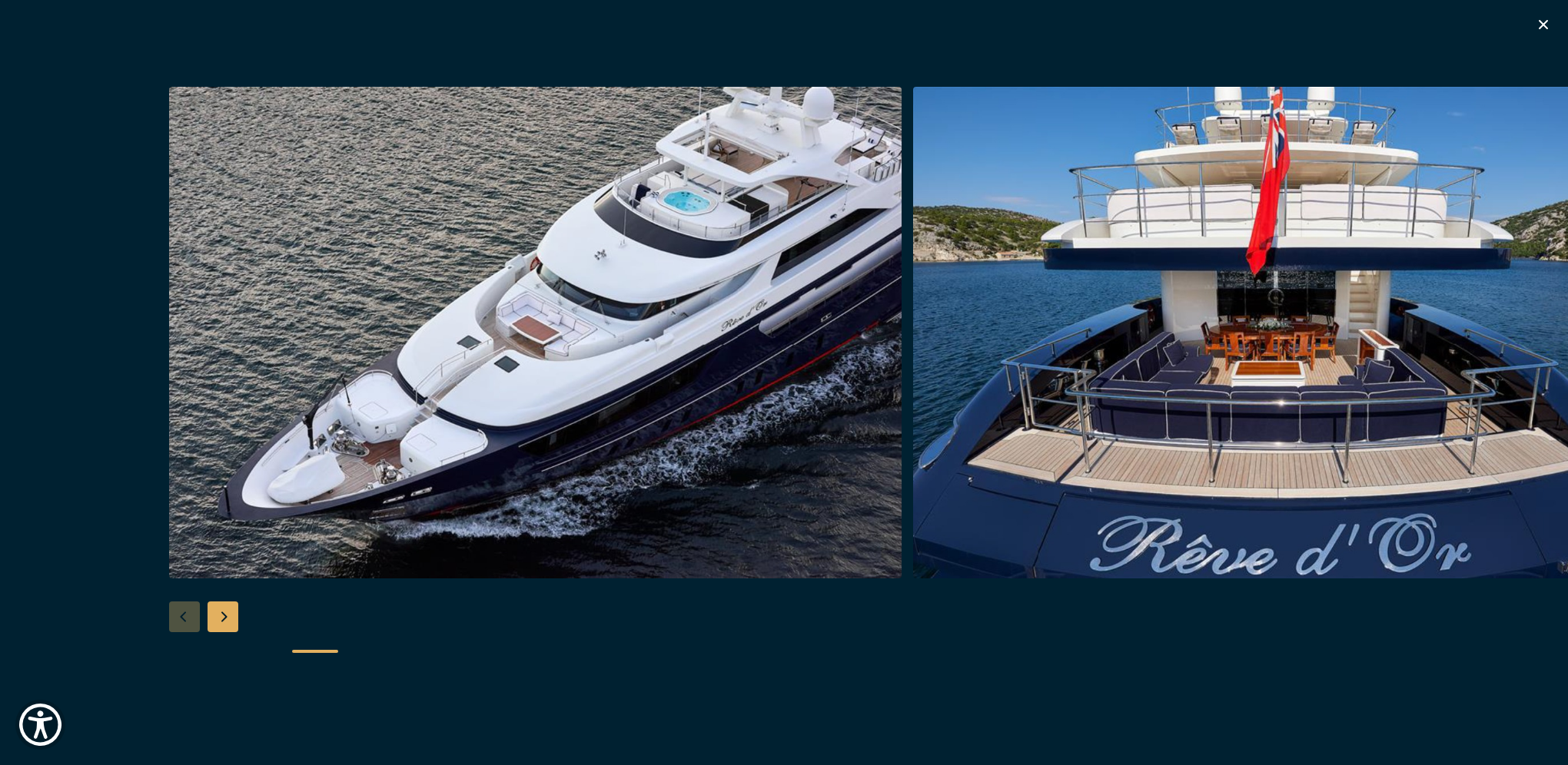
click at [227, 615] on div "Next slide" at bounding box center [223, 617] width 30 height 30
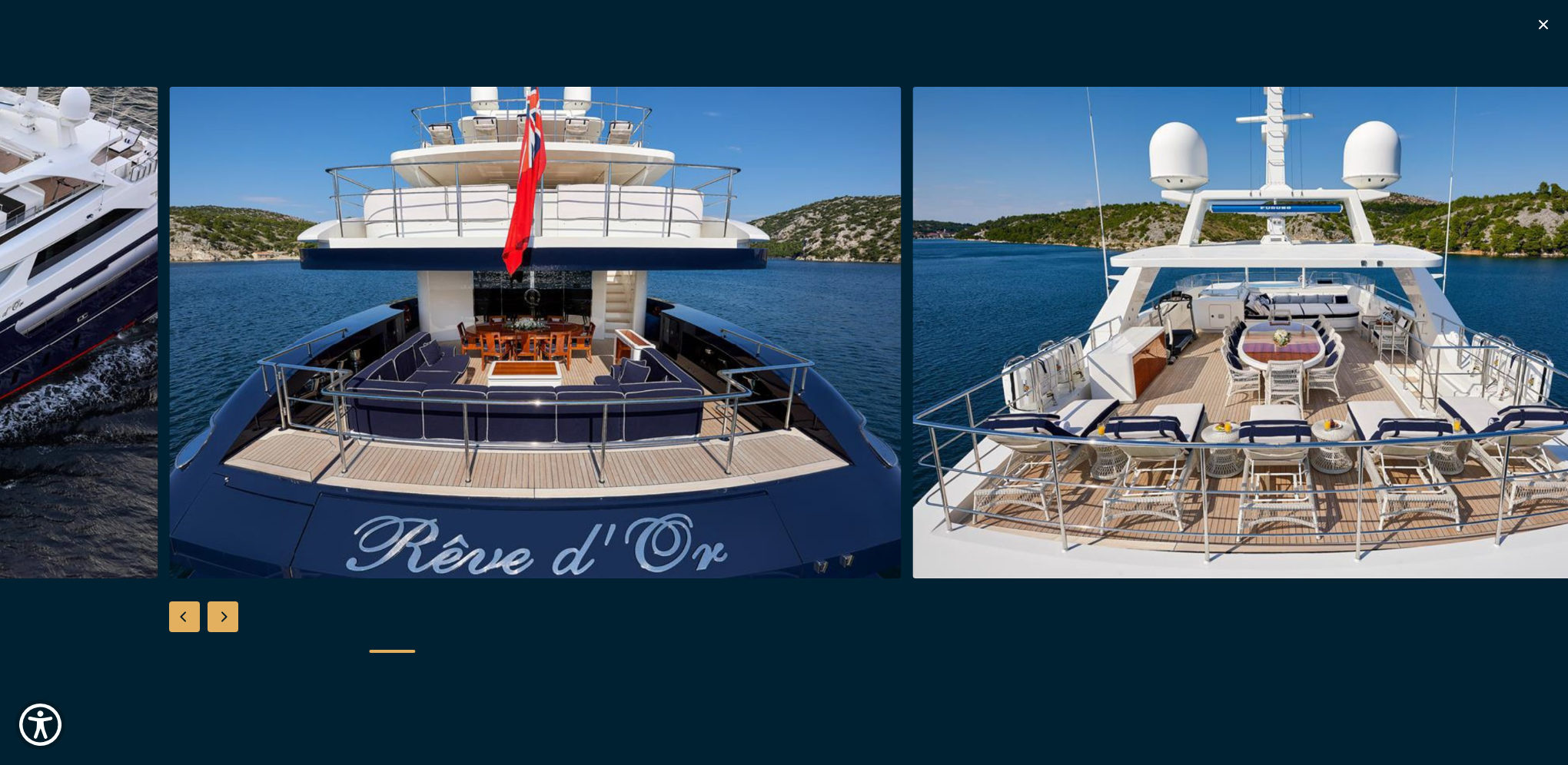
click at [221, 617] on div "Next slide" at bounding box center [223, 617] width 30 height 30
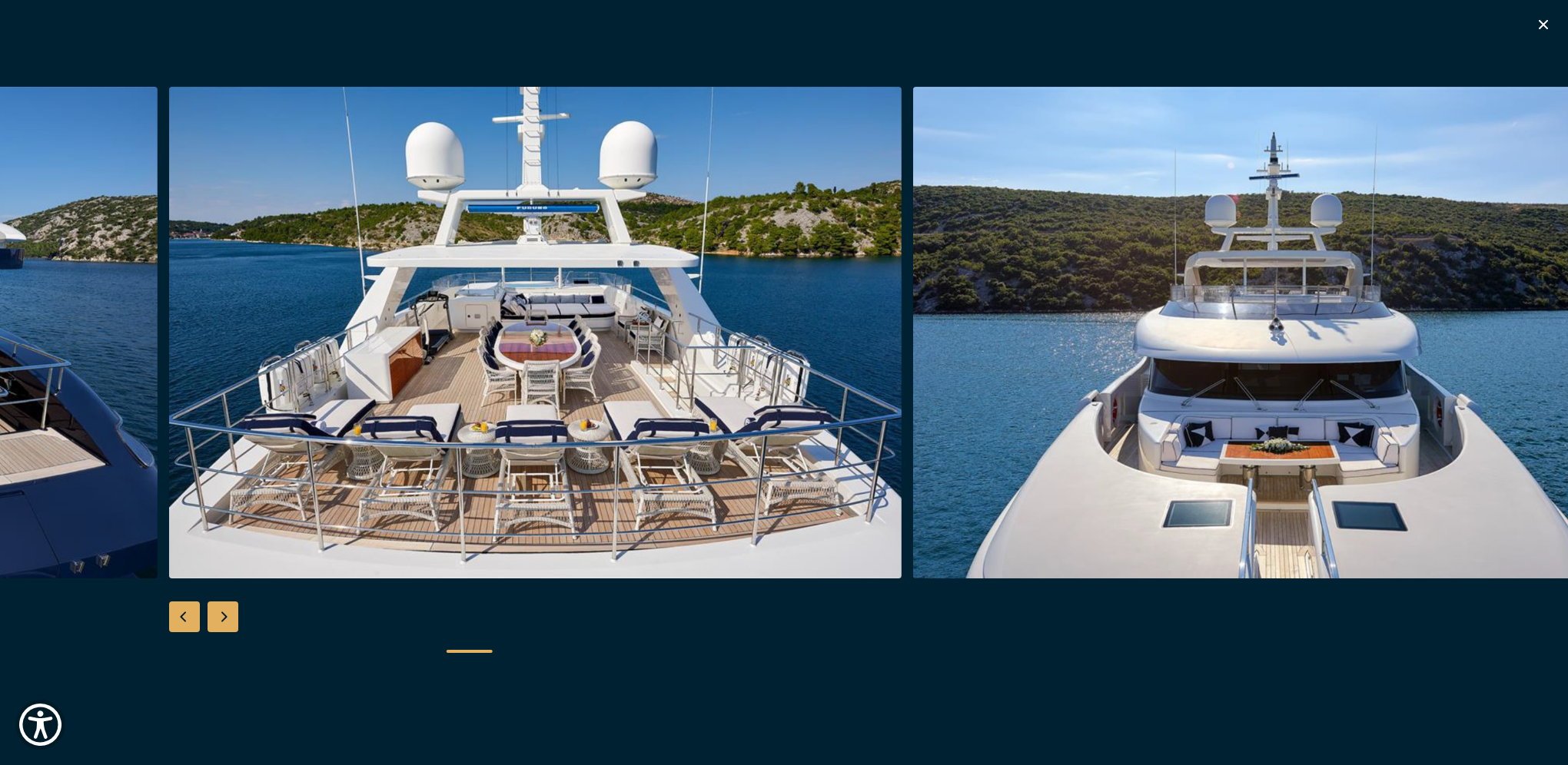
click at [219, 612] on div "Next slide" at bounding box center [223, 617] width 30 height 30
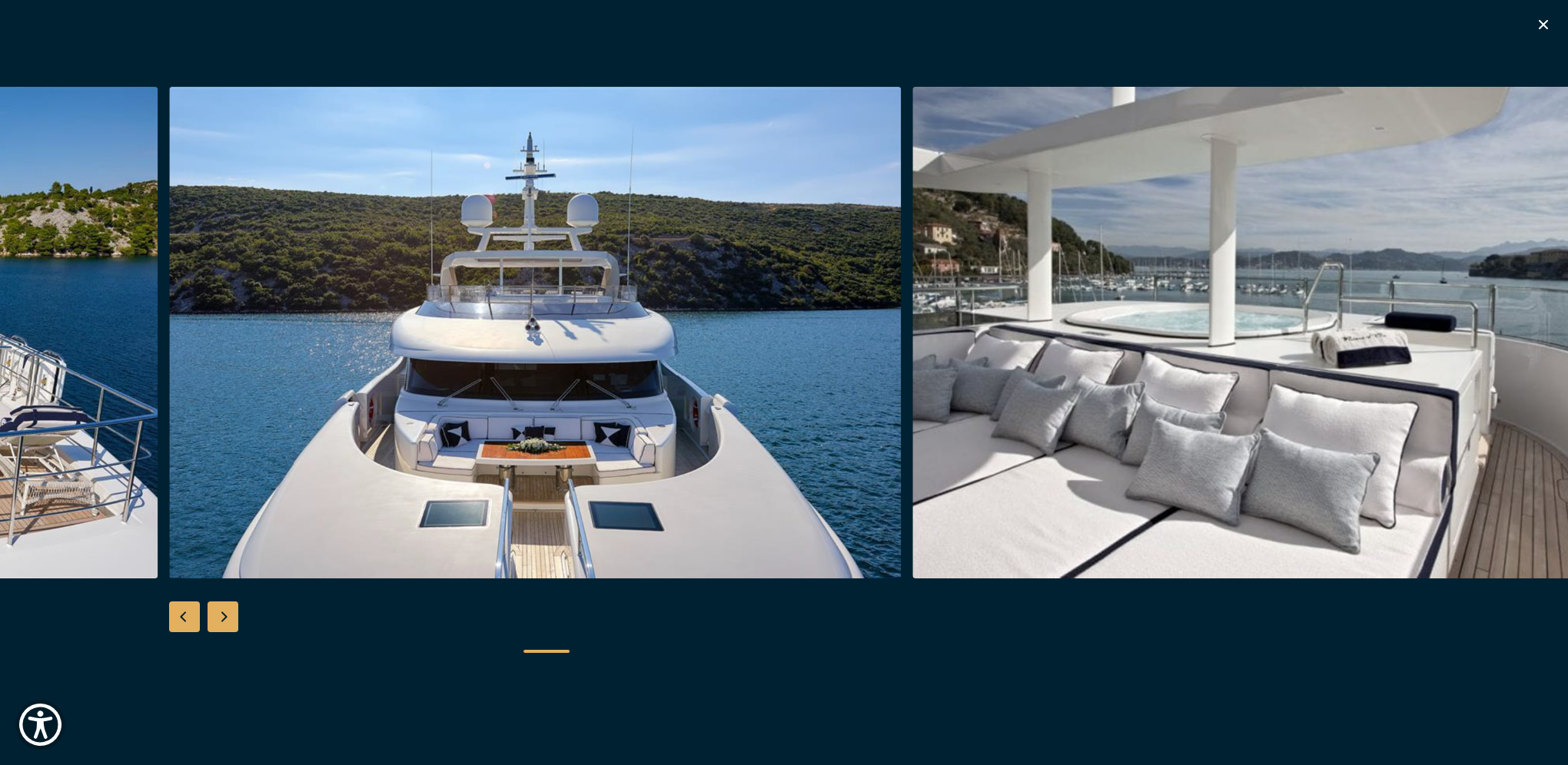
click at [219, 612] on div "Next slide" at bounding box center [223, 617] width 30 height 30
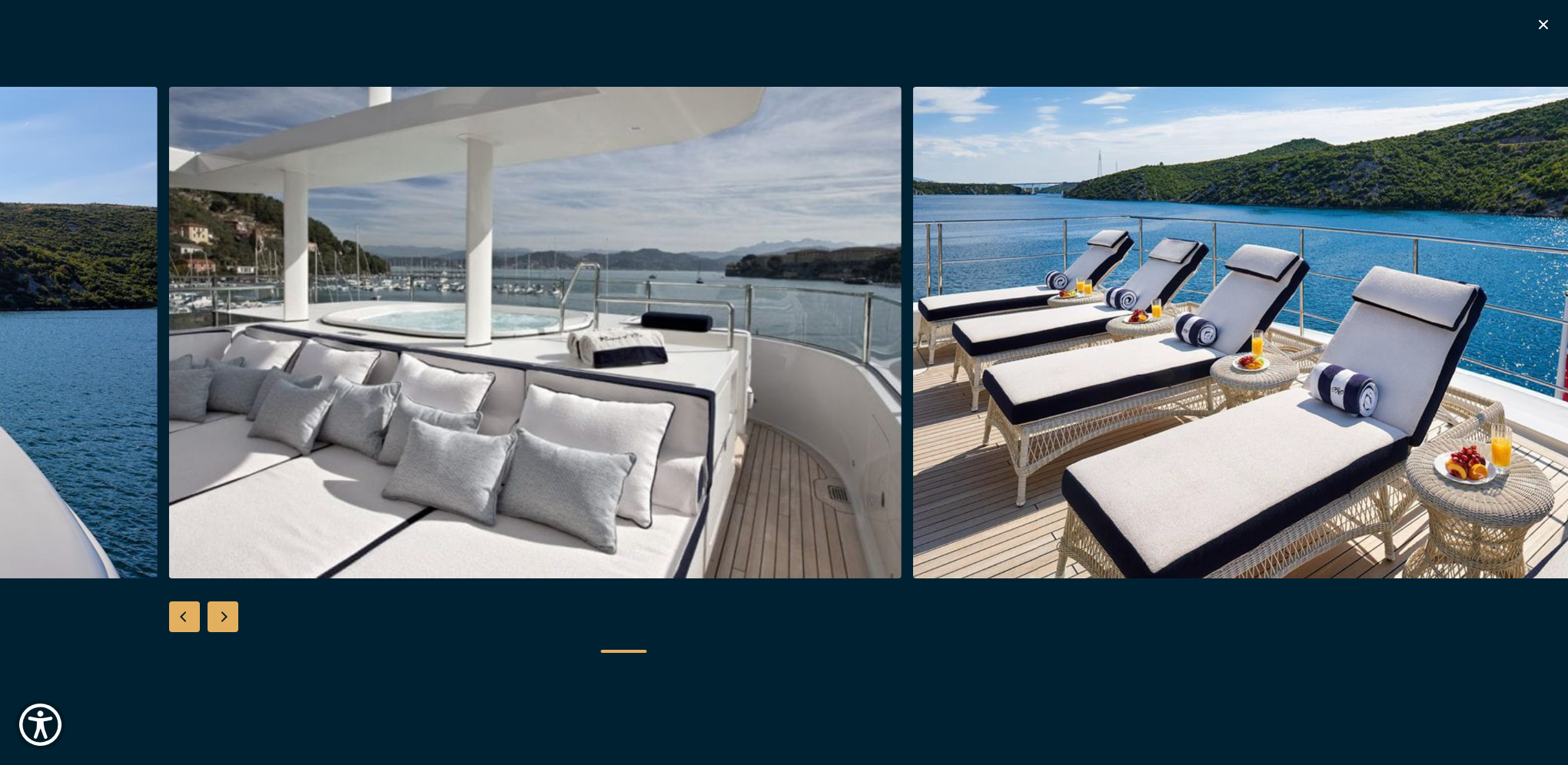
click at [219, 612] on div "Next slide" at bounding box center [223, 617] width 30 height 30
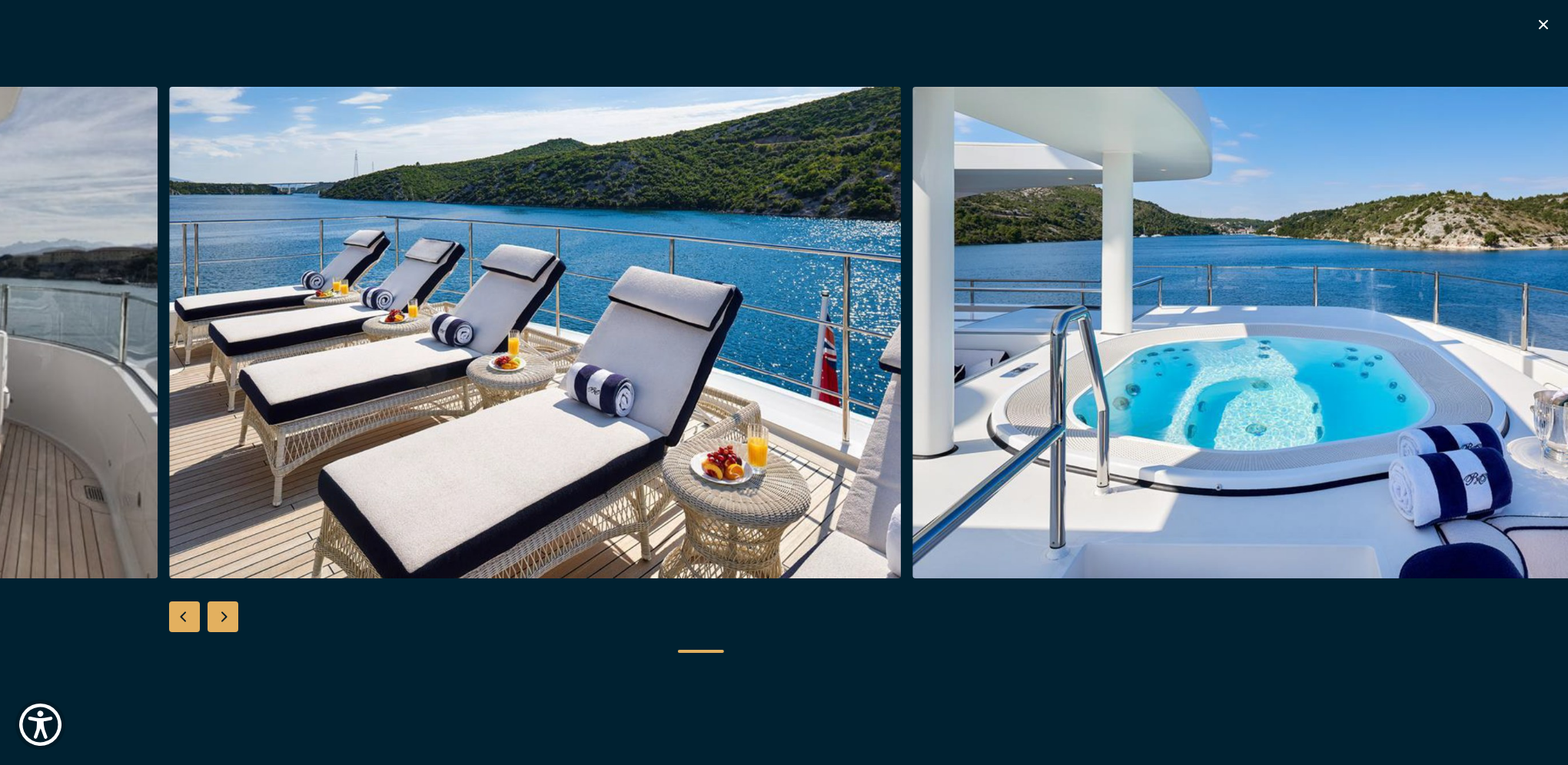
click at [219, 612] on div "Next slide" at bounding box center [223, 617] width 30 height 30
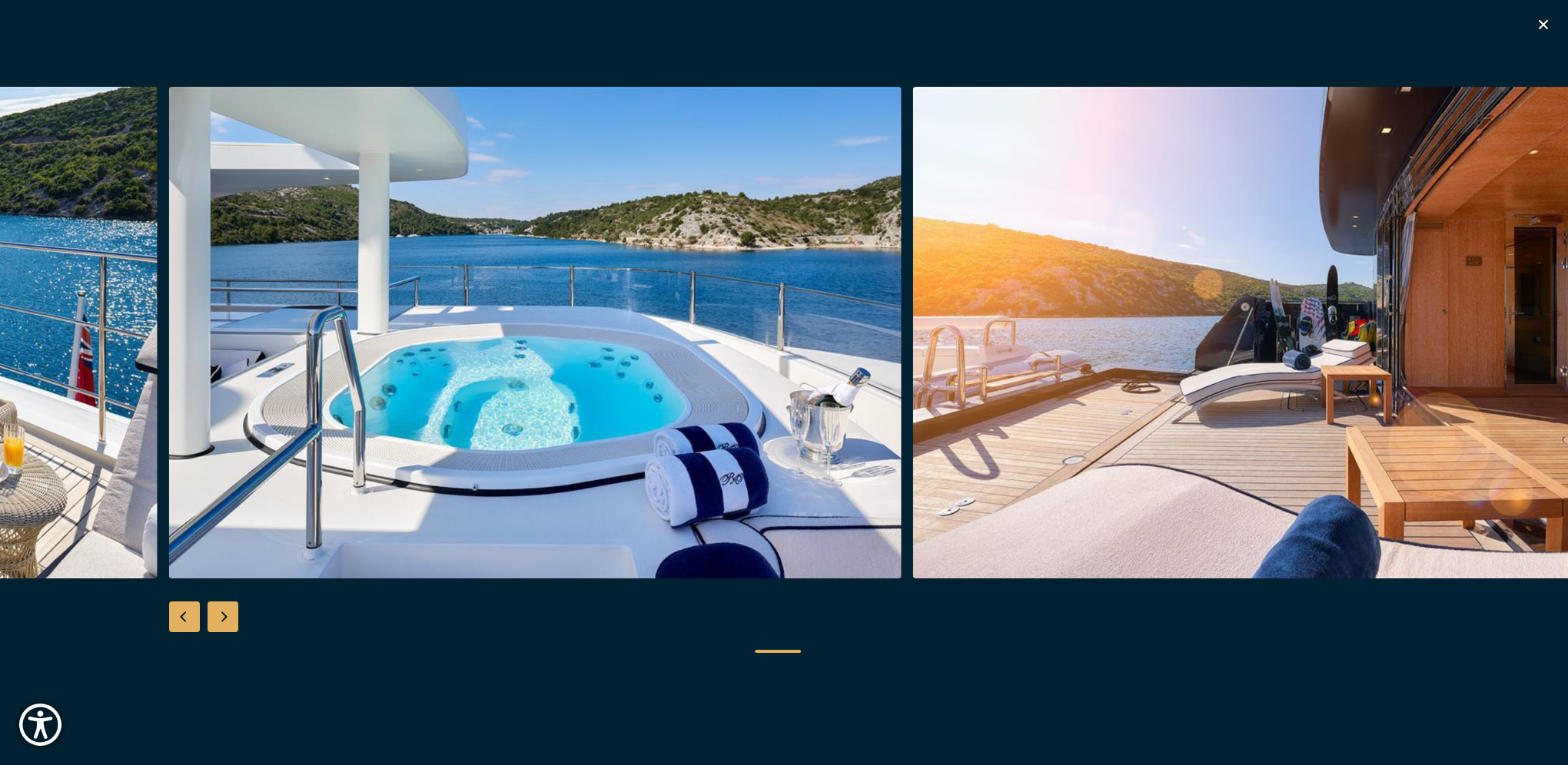
click at [219, 612] on div "Next slide" at bounding box center [223, 617] width 30 height 30
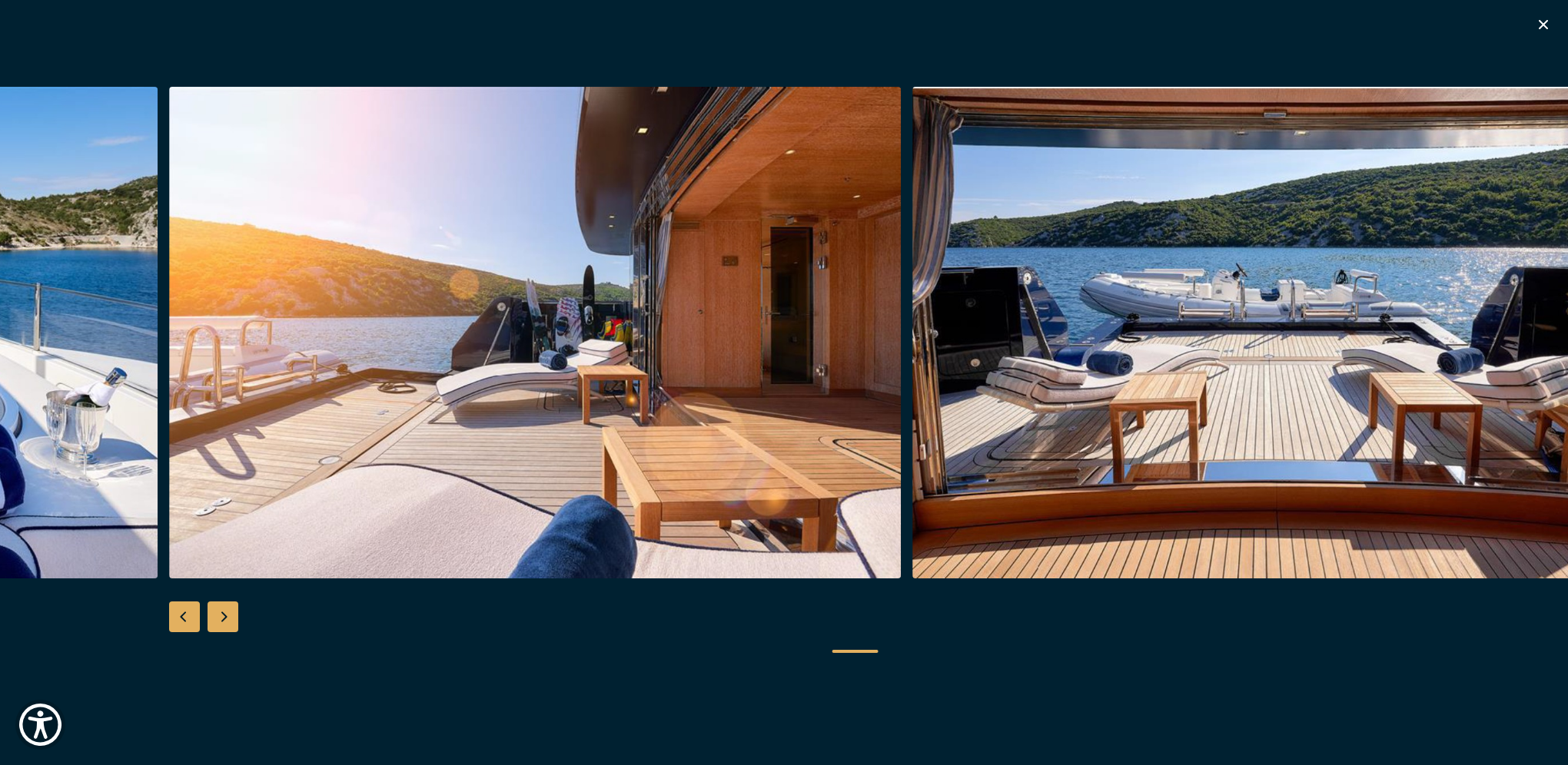
click at [222, 616] on div "Next slide" at bounding box center [223, 617] width 30 height 30
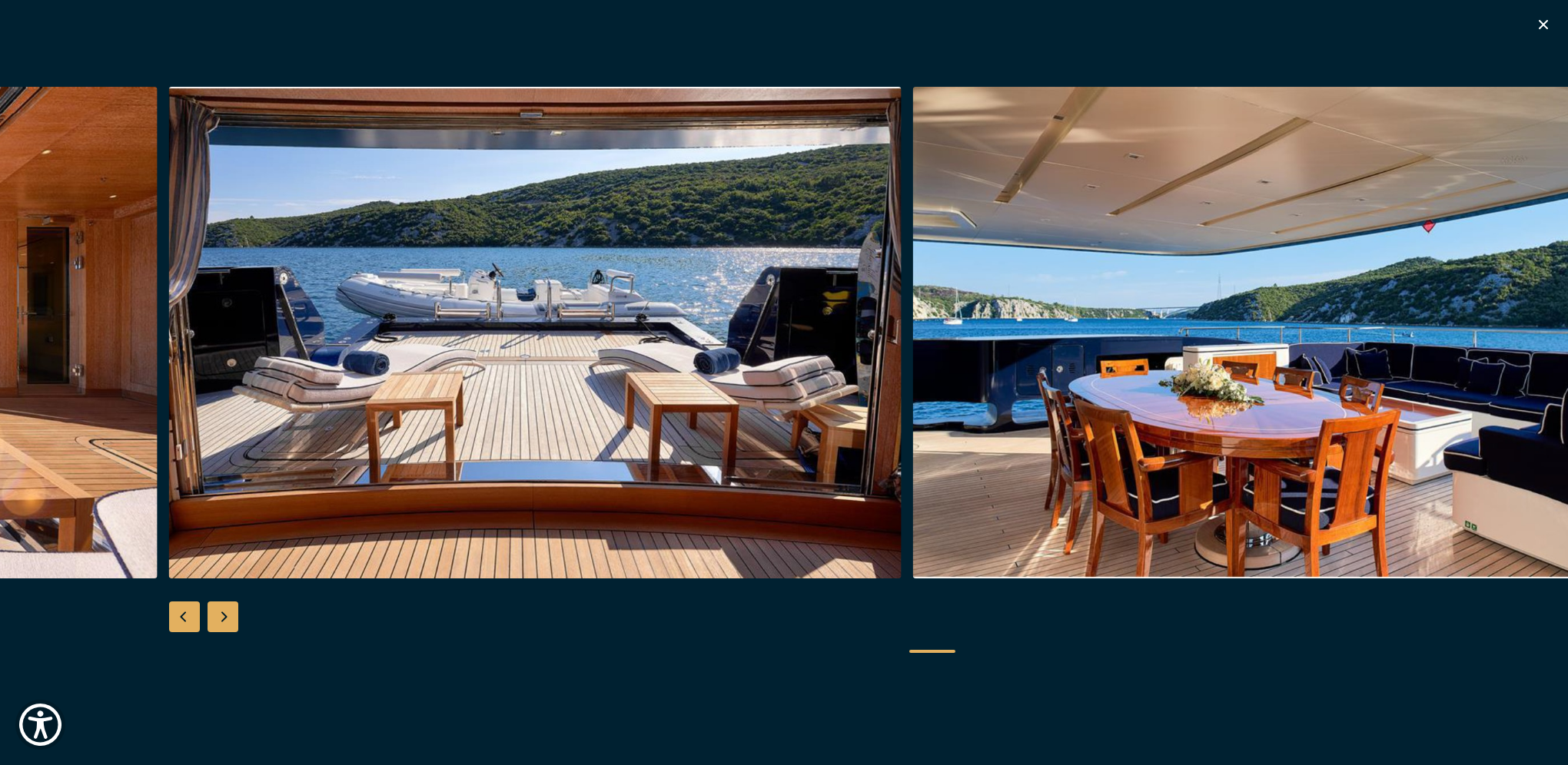
click at [222, 616] on div "Next slide" at bounding box center [223, 617] width 30 height 30
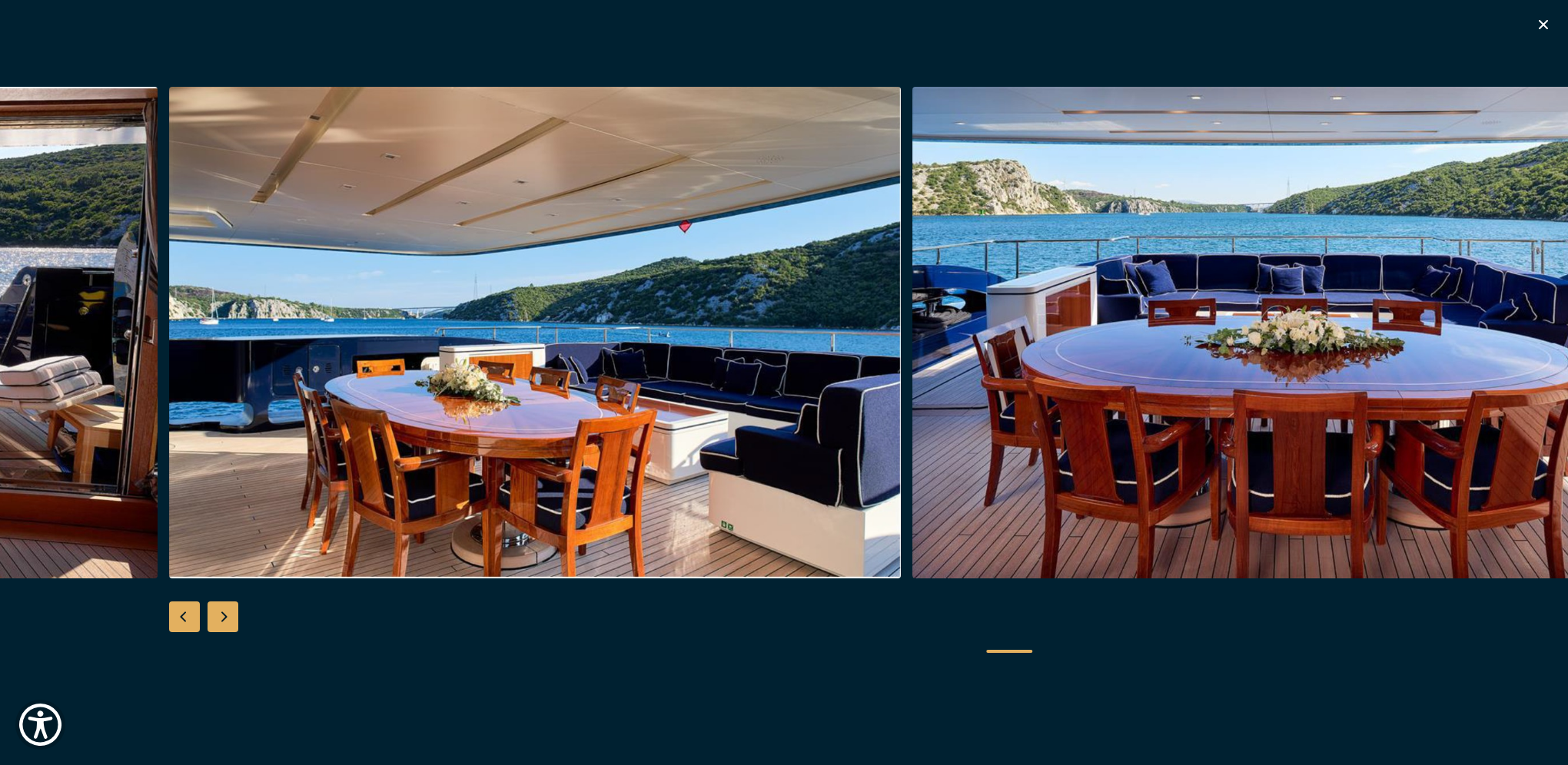
click at [222, 616] on div "Next slide" at bounding box center [223, 617] width 30 height 30
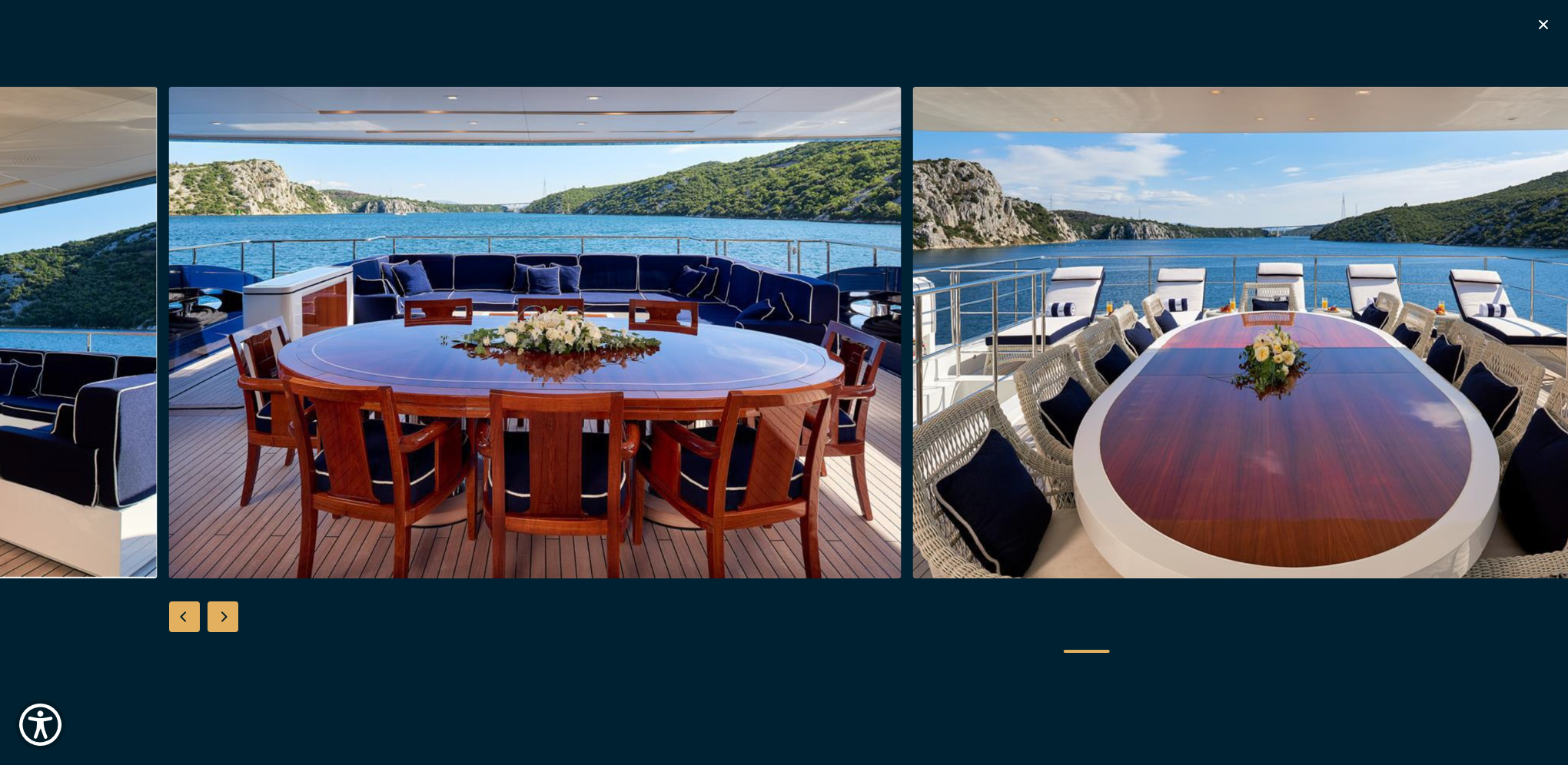
click at [222, 616] on div "Next slide" at bounding box center [223, 617] width 30 height 30
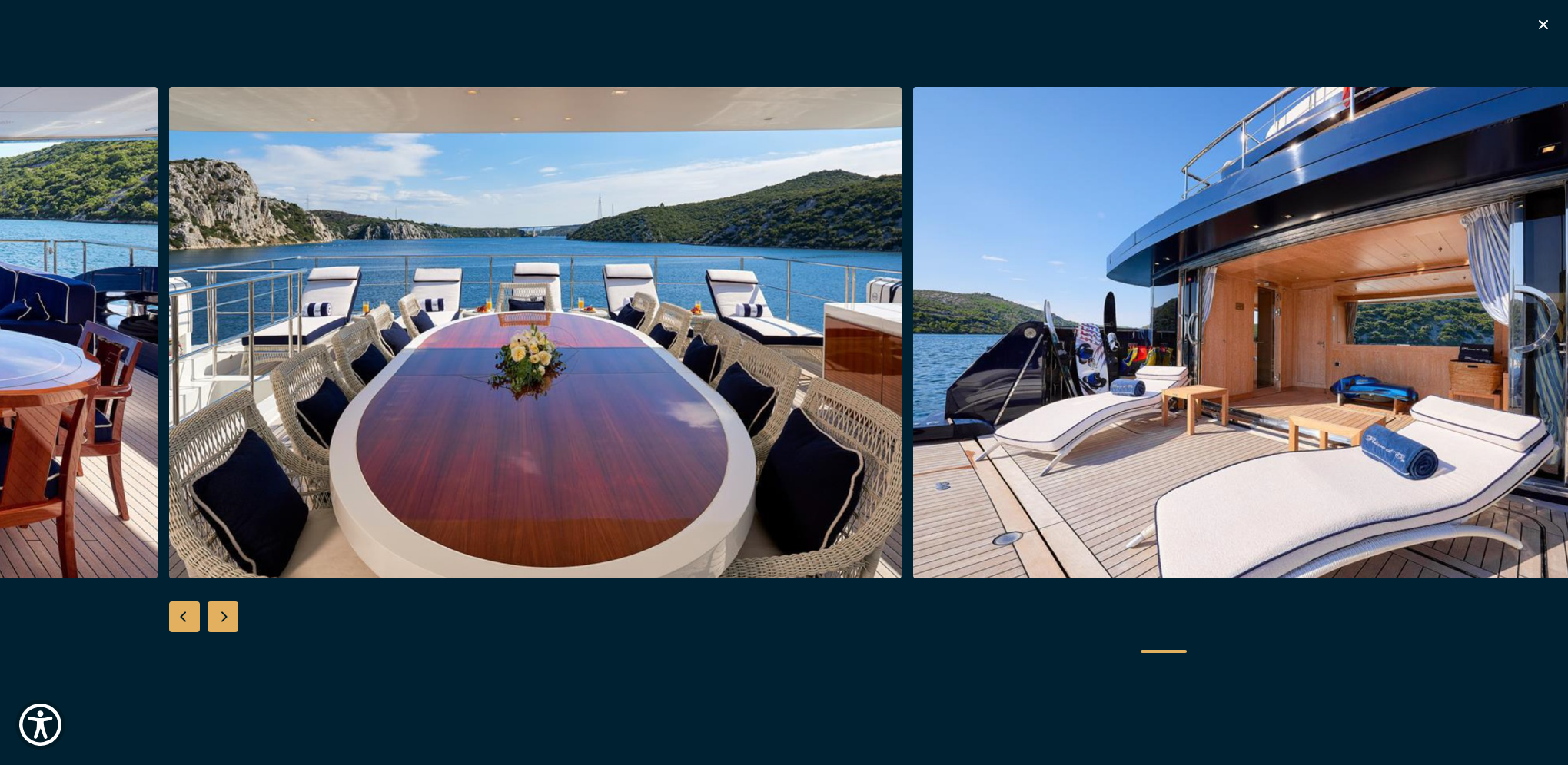
click at [222, 616] on div "Next slide" at bounding box center [223, 617] width 30 height 30
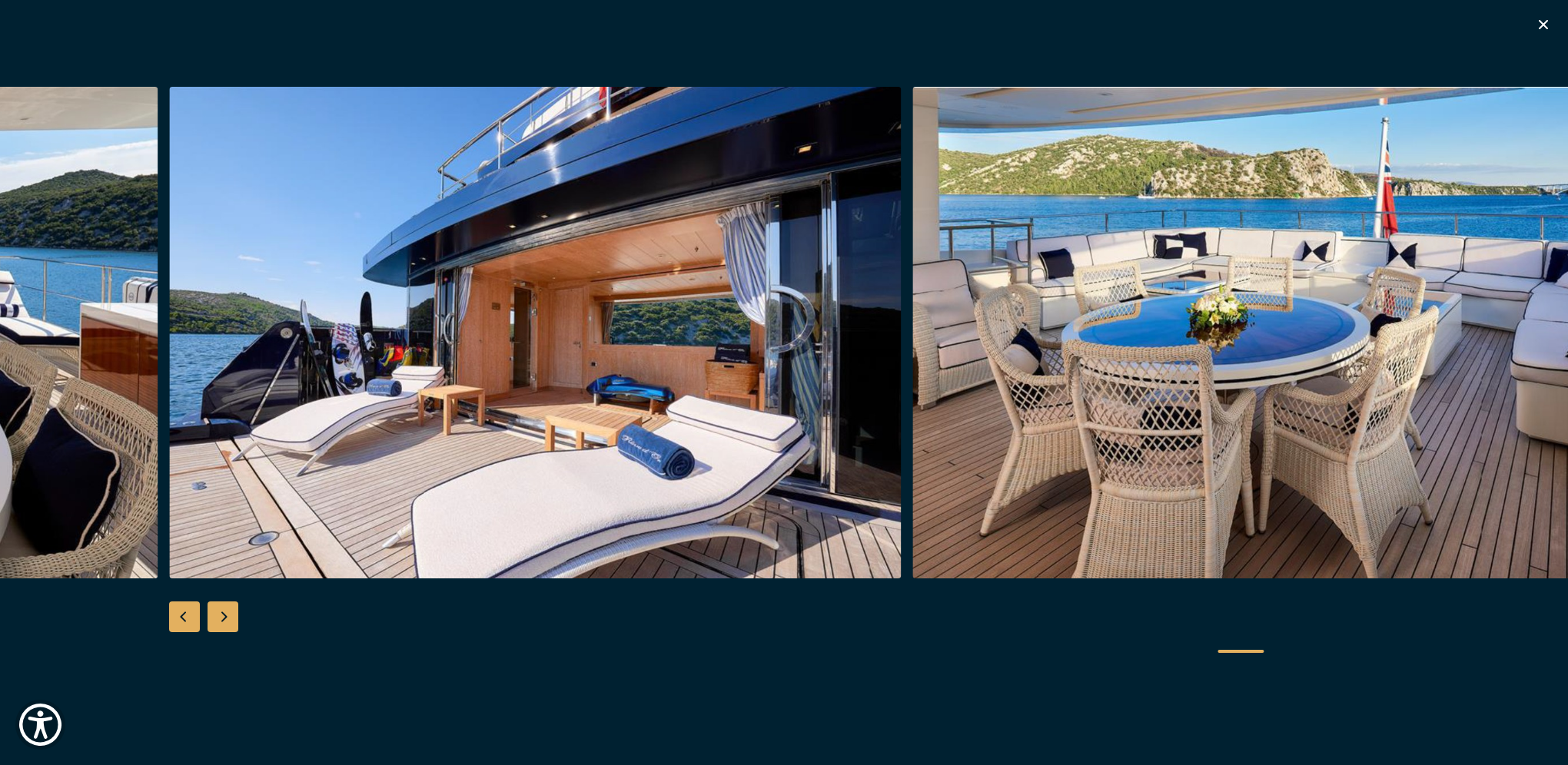
click at [222, 616] on div "Next slide" at bounding box center [223, 617] width 30 height 30
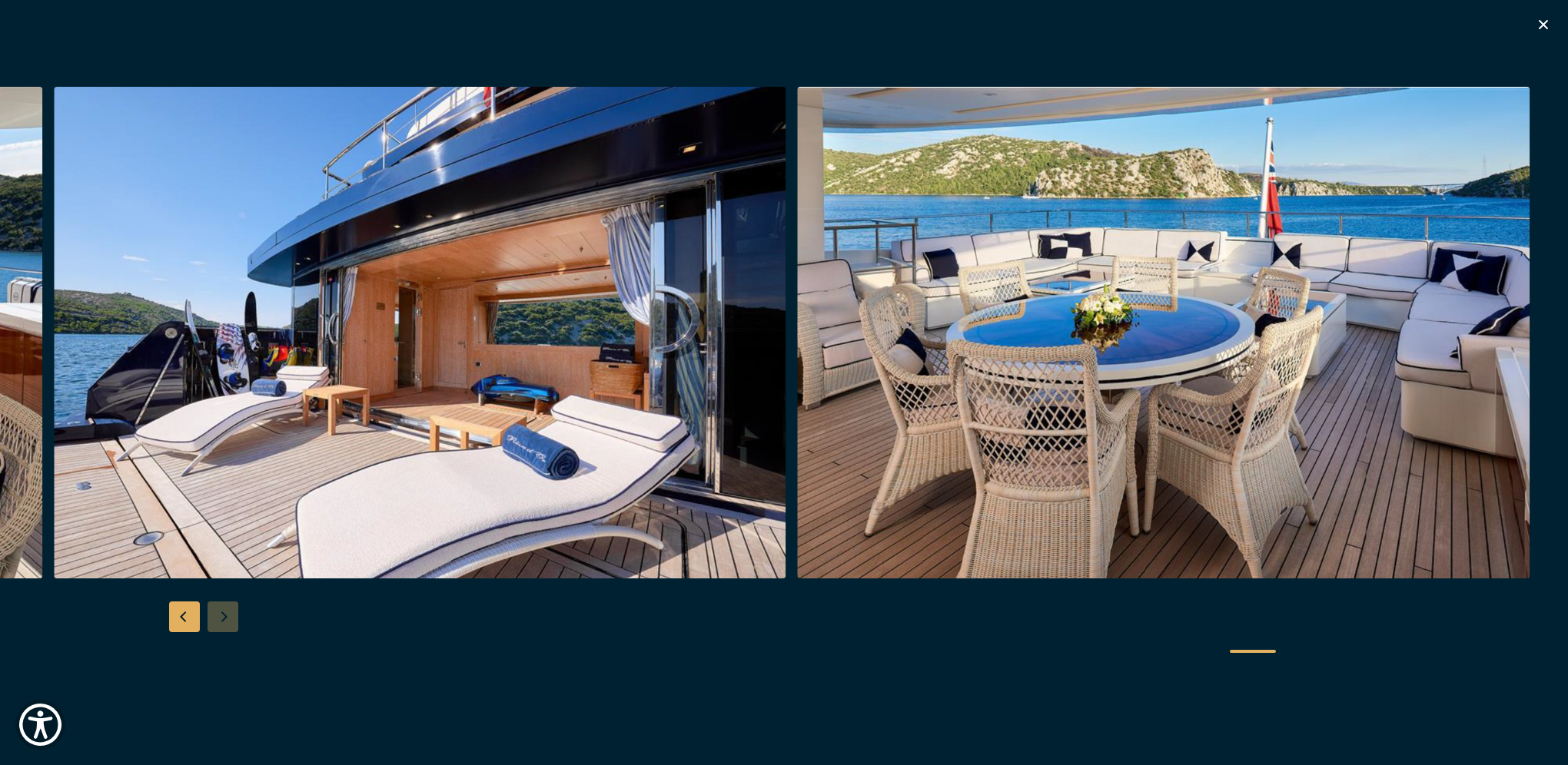
click at [1541, 27] on icon "button" at bounding box center [1544, 24] width 19 height 19
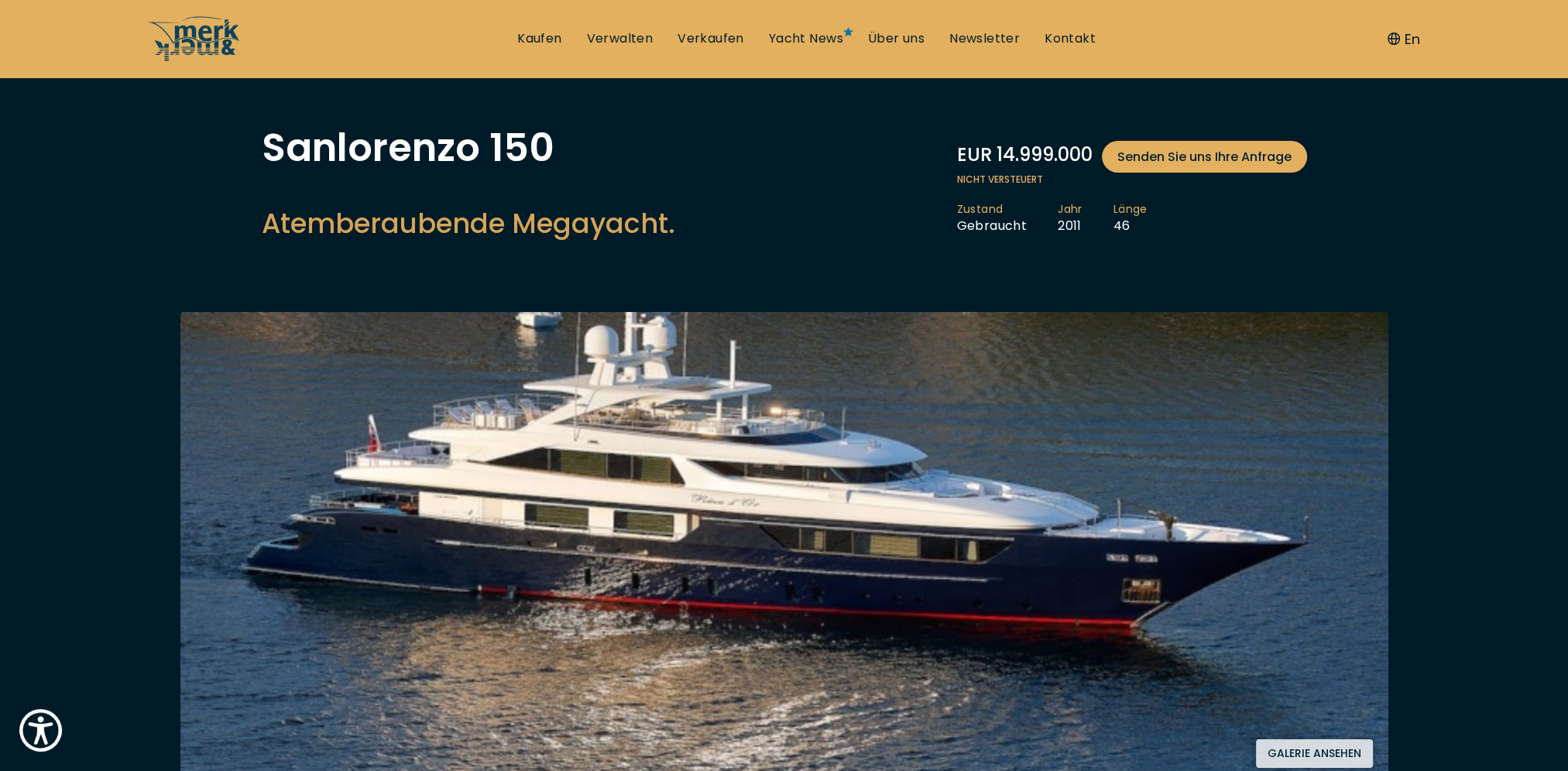
scroll to position [0, 0]
